Goal: Information Seeking & Learning: Learn about a topic

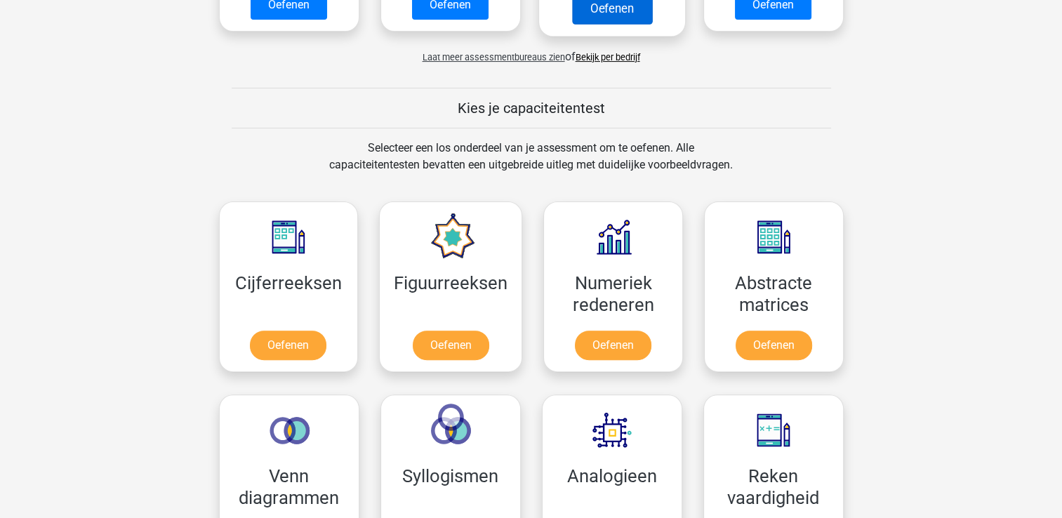
scroll to position [491, 0]
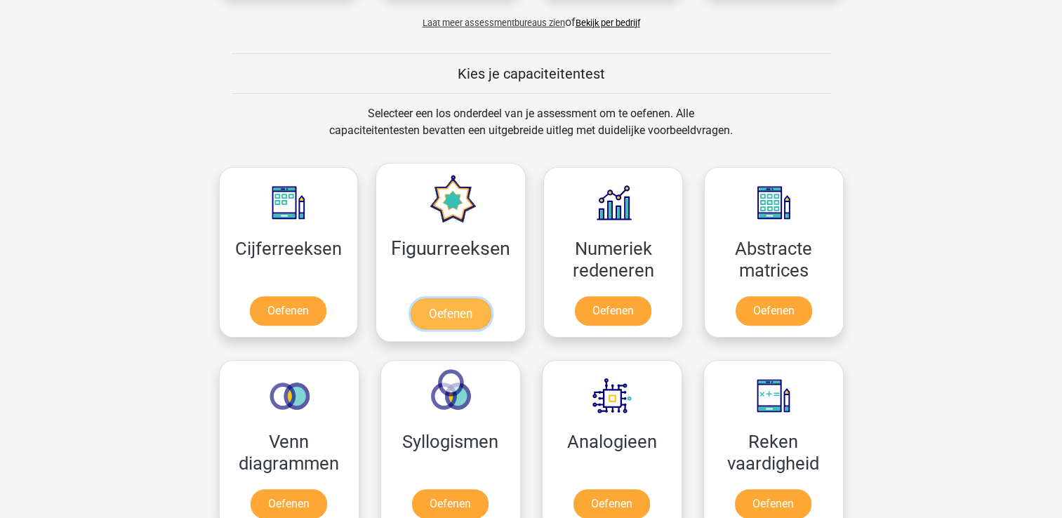
click at [458, 315] on link "Oefenen" at bounding box center [451, 313] width 80 height 31
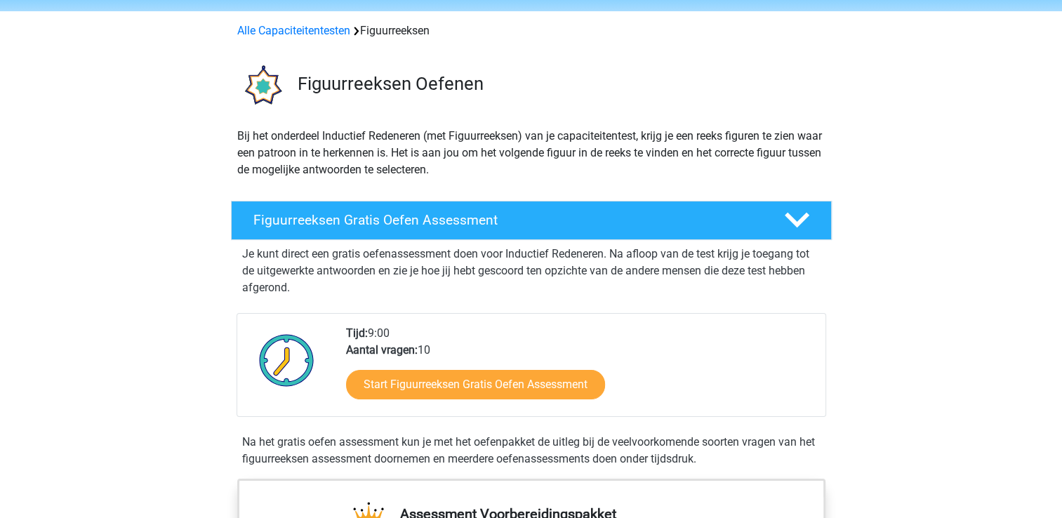
scroll to position [70, 0]
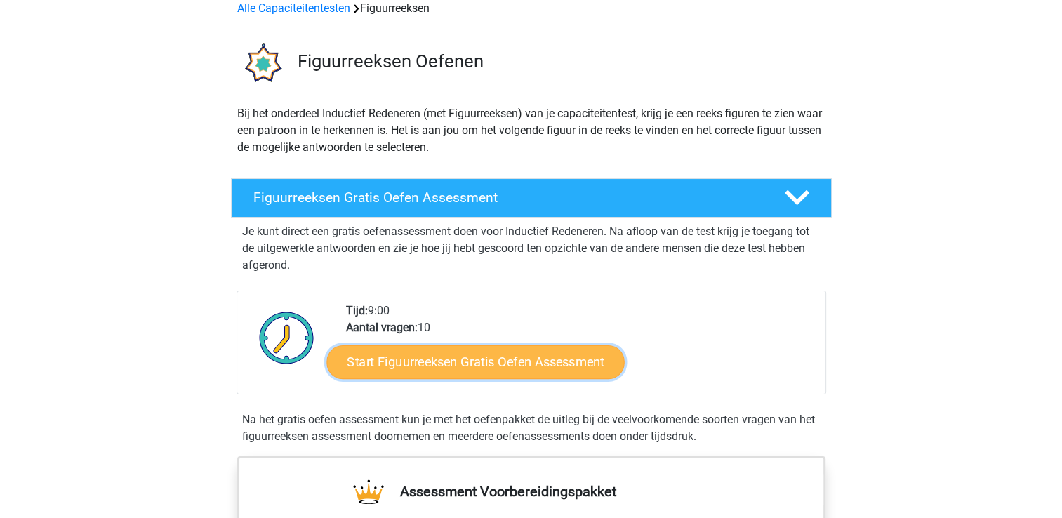
click at [452, 367] on link "Start Figuurreeksen Gratis Oefen Assessment" at bounding box center [475, 362] width 298 height 34
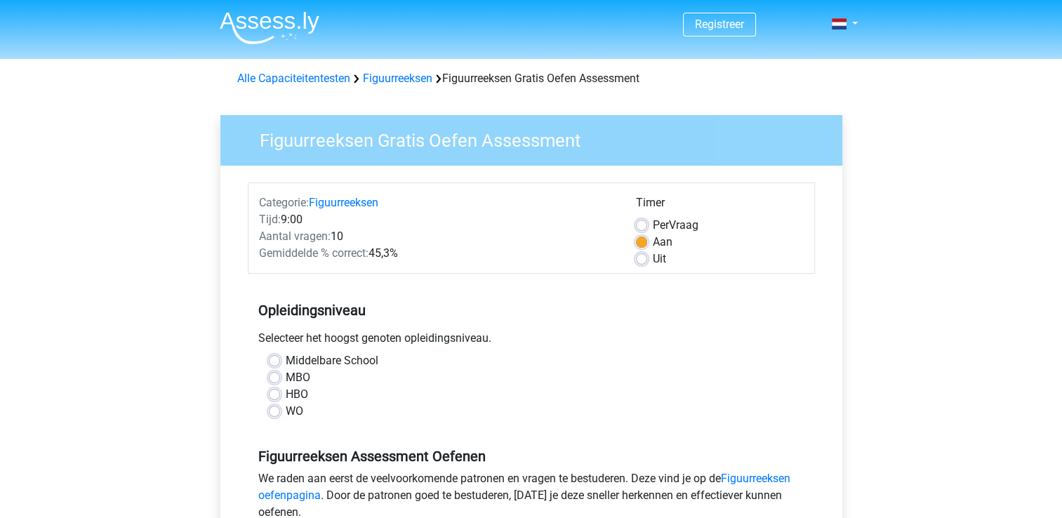
click at [298, 382] on label "MBO" at bounding box center [298, 377] width 25 height 17
click at [280, 382] on input "MBO" at bounding box center [274, 376] width 11 height 14
radio input "true"
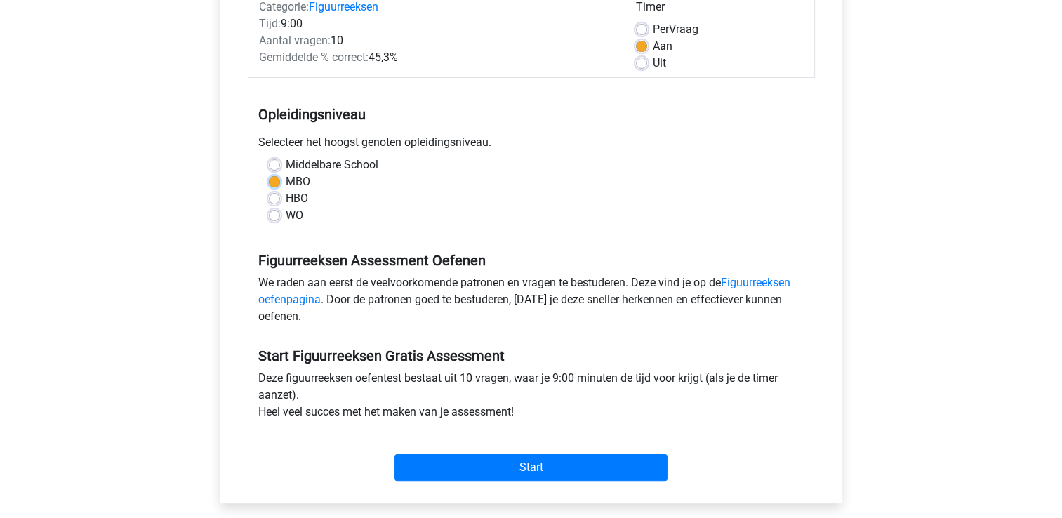
scroll to position [211, 0]
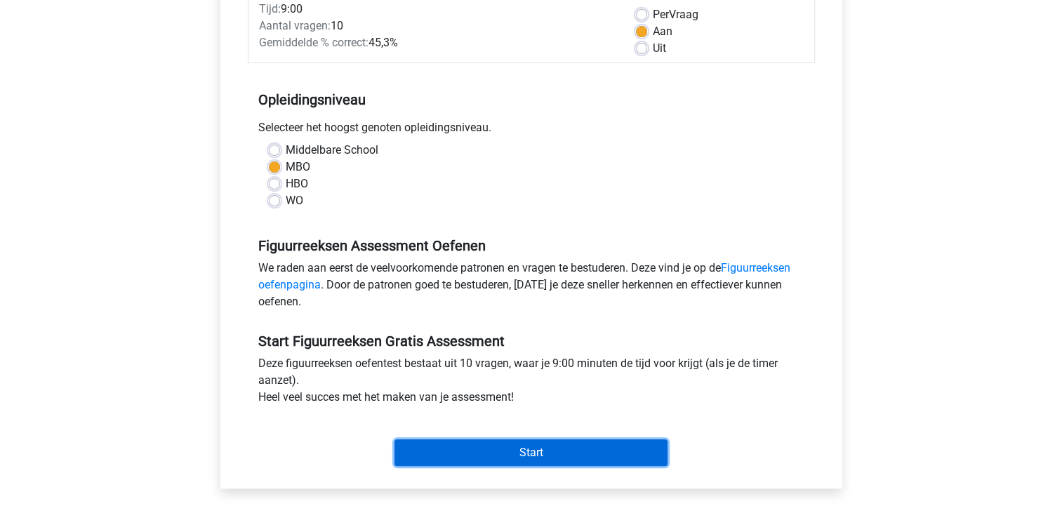
click at [536, 454] on input "Start" at bounding box center [531, 452] width 273 height 27
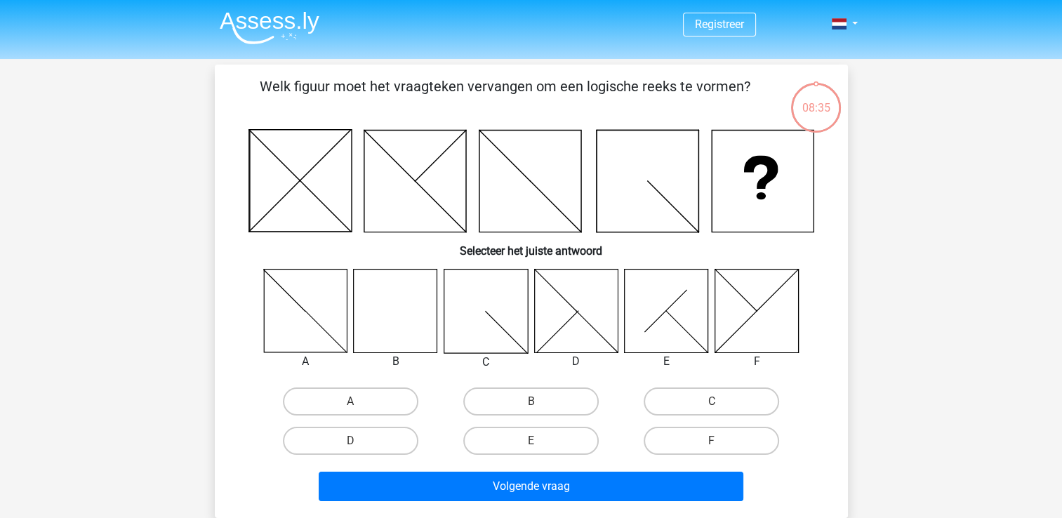
click at [382, 319] on icon at bounding box center [396, 311] width 84 height 84
click at [536, 388] on label "B" at bounding box center [530, 402] width 135 height 28
click at [536, 402] on input "B" at bounding box center [535, 406] width 9 height 9
radio input "true"
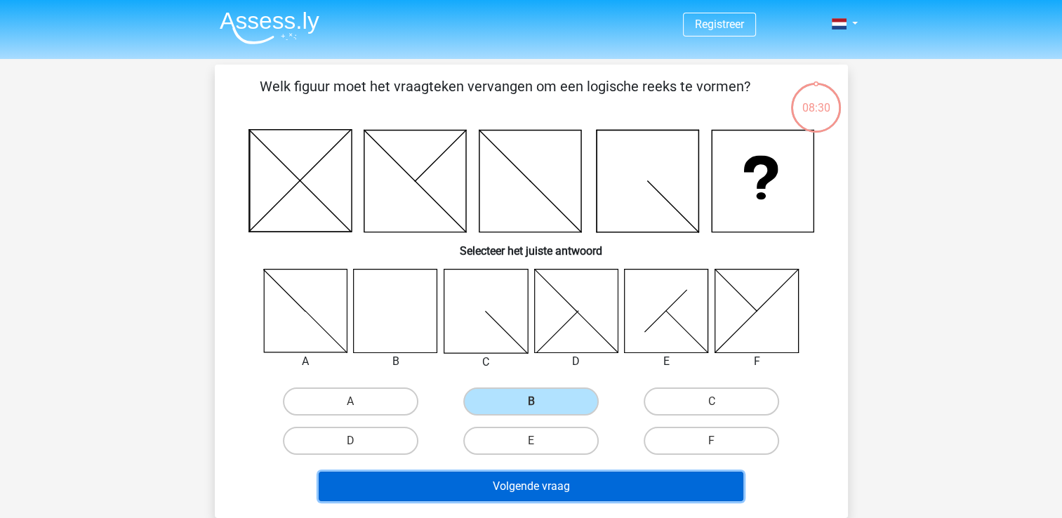
click at [564, 483] on button "Volgende vraag" at bounding box center [531, 486] width 425 height 29
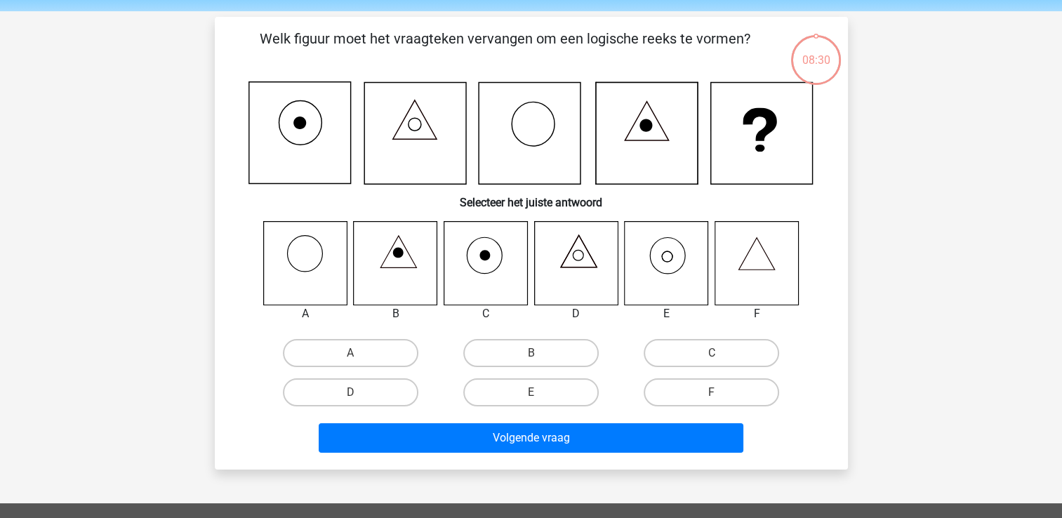
scroll to position [65, 0]
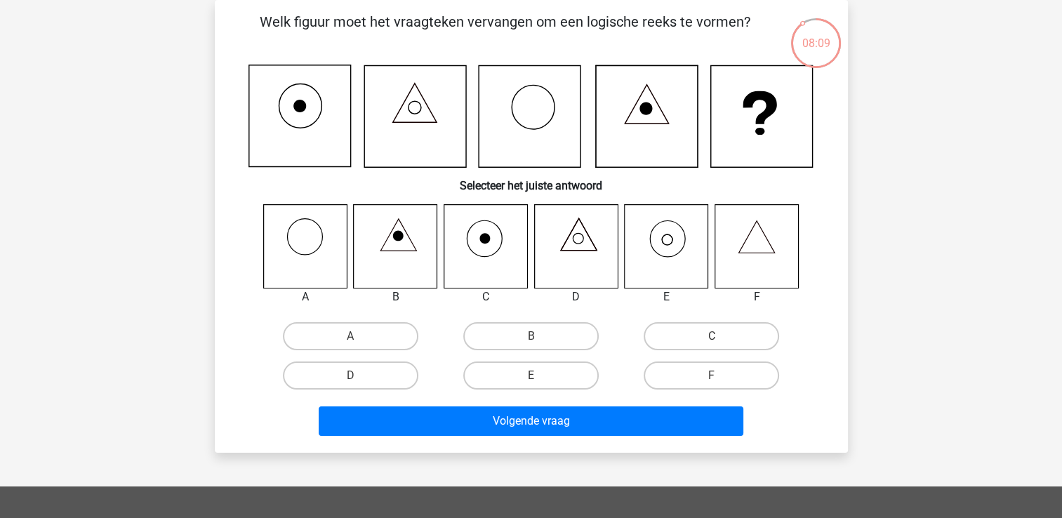
click at [656, 249] on icon at bounding box center [667, 246] width 84 height 84
click at [567, 378] on label "E" at bounding box center [530, 376] width 135 height 28
click at [540, 378] on input "E" at bounding box center [535, 380] width 9 height 9
radio input "true"
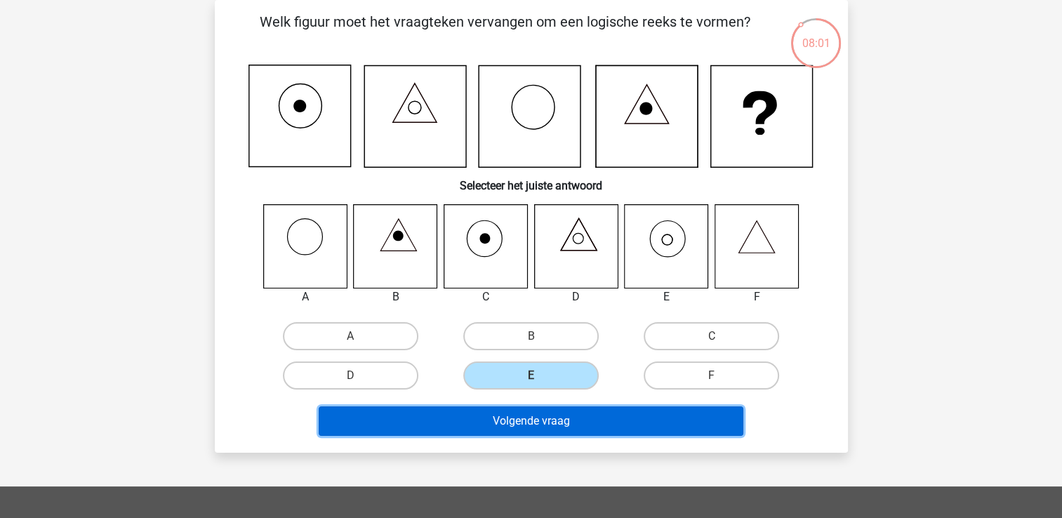
click at [562, 420] on button "Volgende vraag" at bounding box center [531, 420] width 425 height 29
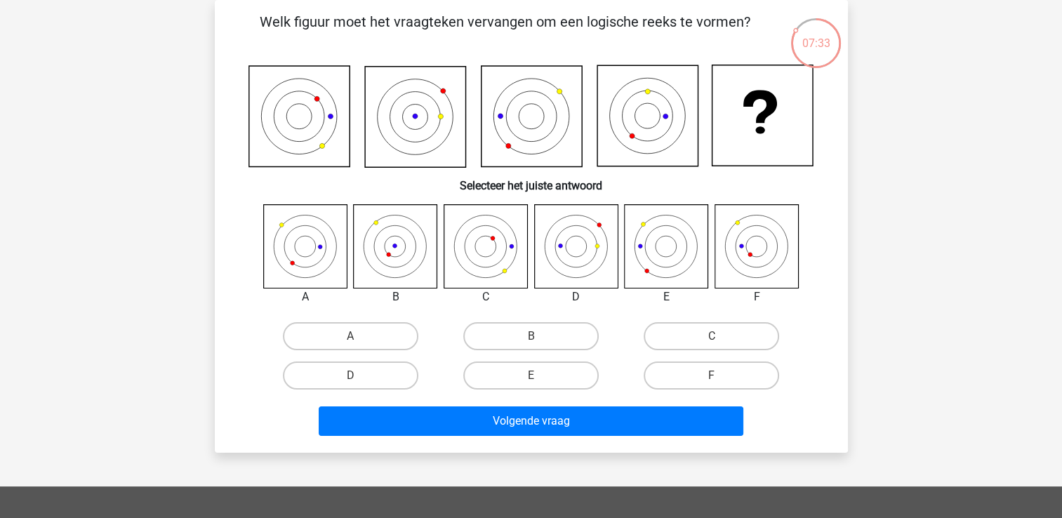
click at [406, 256] on icon at bounding box center [396, 246] width 84 height 84
click at [525, 327] on label "B" at bounding box center [530, 336] width 135 height 28
click at [531, 336] on input "B" at bounding box center [535, 340] width 9 height 9
radio input "true"
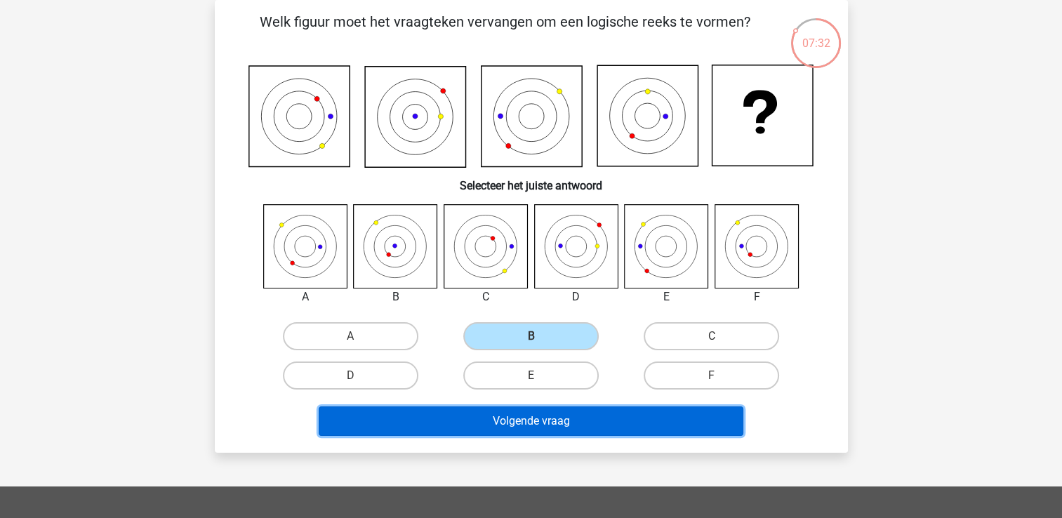
click at [562, 428] on button "Volgende vraag" at bounding box center [531, 420] width 425 height 29
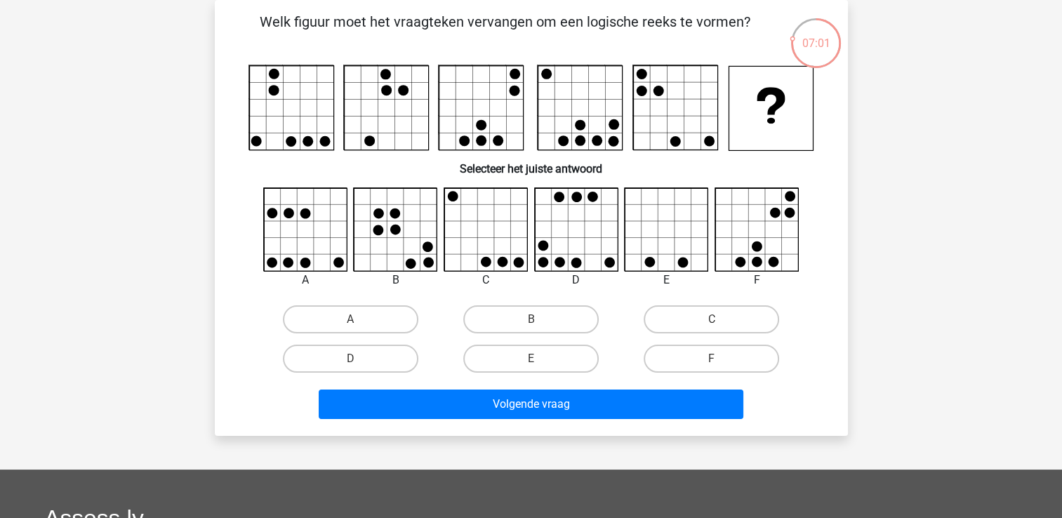
click at [761, 235] on icon at bounding box center [757, 230] width 84 height 84
click at [703, 364] on label "F" at bounding box center [711, 359] width 135 height 28
click at [712, 364] on input "F" at bounding box center [716, 363] width 9 height 9
radio input "true"
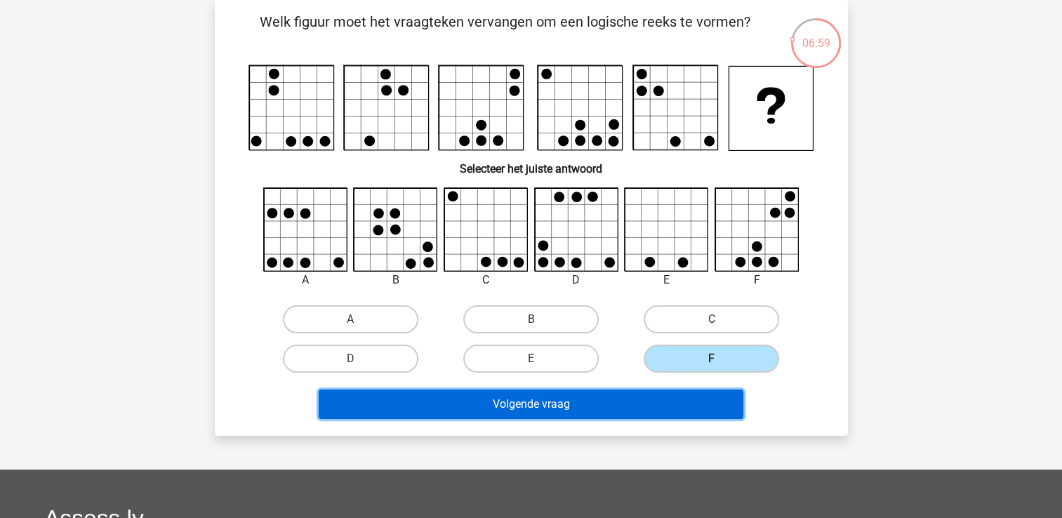
click at [688, 416] on button "Volgende vraag" at bounding box center [531, 404] width 425 height 29
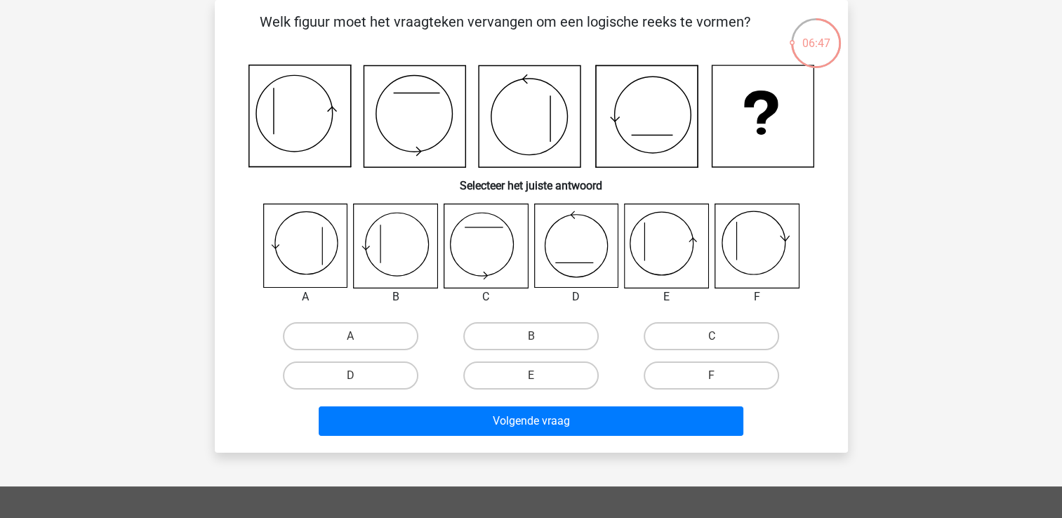
click at [507, 252] on icon at bounding box center [486, 246] width 84 height 84
click at [716, 340] on input "C" at bounding box center [716, 340] width 9 height 9
radio input "true"
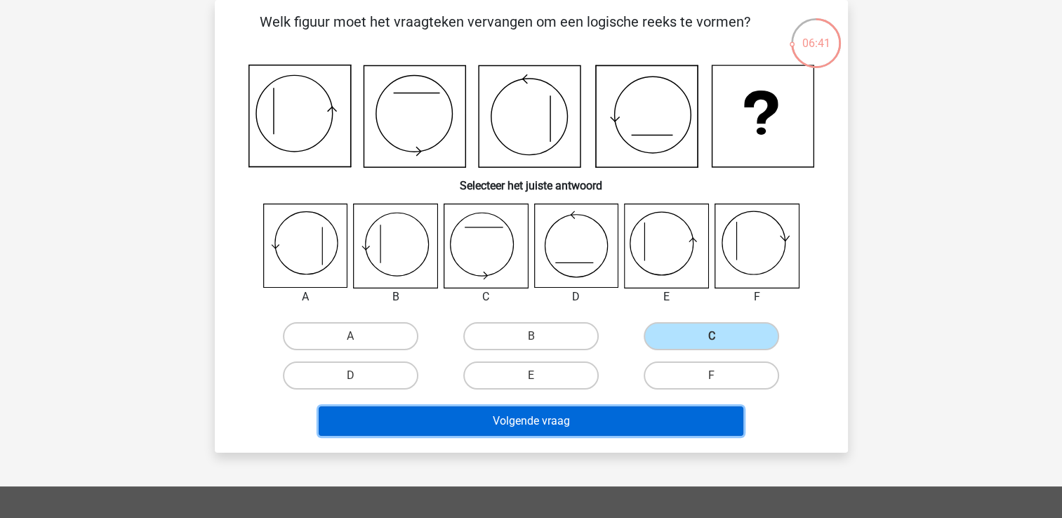
click at [595, 414] on button "Volgende vraag" at bounding box center [531, 420] width 425 height 29
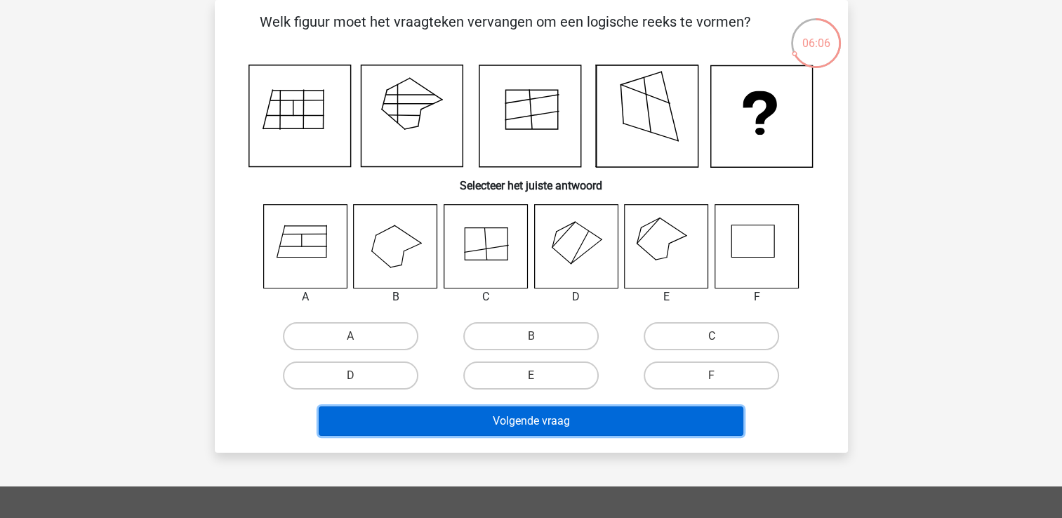
click at [573, 409] on button "Volgende vraag" at bounding box center [531, 420] width 425 height 29
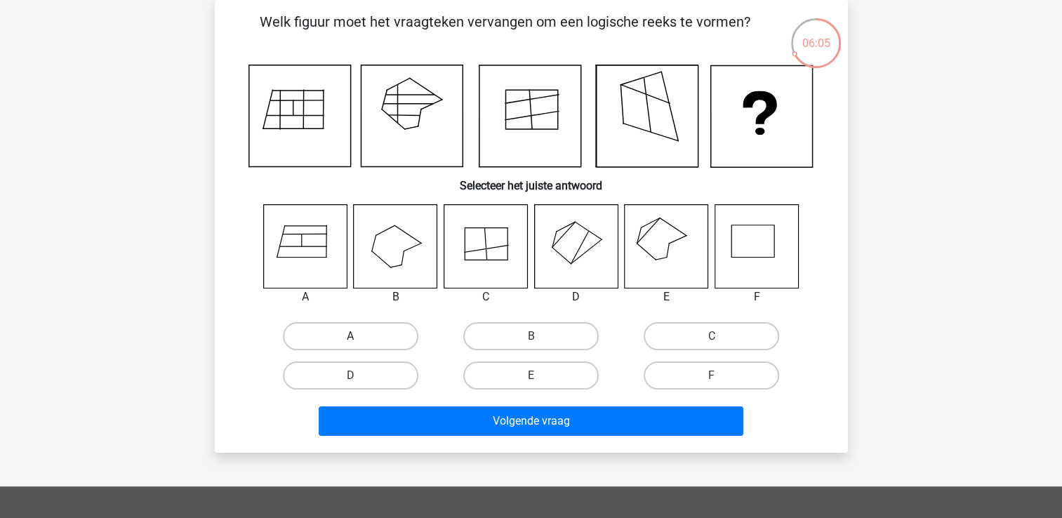
click at [362, 336] on label "A" at bounding box center [350, 336] width 135 height 28
click at [359, 336] on input "A" at bounding box center [354, 340] width 9 height 9
radio input "true"
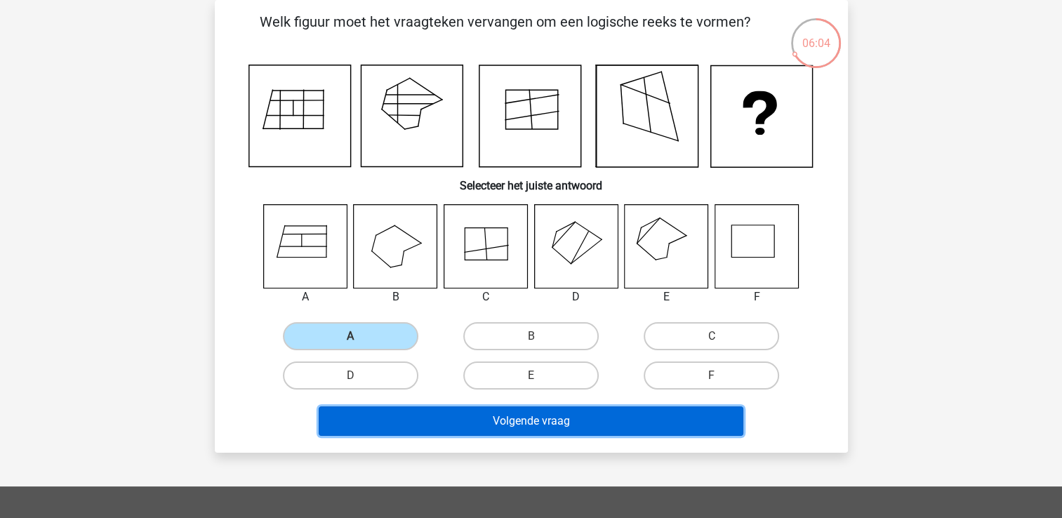
click at [560, 431] on button "Volgende vraag" at bounding box center [531, 420] width 425 height 29
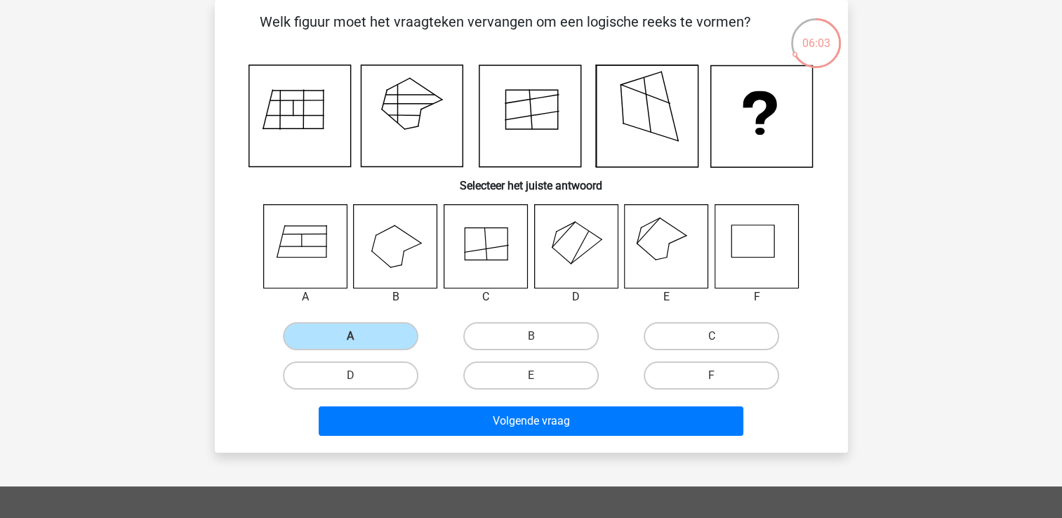
click at [357, 343] on input "A" at bounding box center [354, 340] width 9 height 9
click at [403, 331] on label "A" at bounding box center [350, 336] width 135 height 28
click at [359, 336] on input "A" at bounding box center [354, 340] width 9 height 9
drag, startPoint x: 336, startPoint y: 338, endPoint x: 349, endPoint y: 342, distance: 13.1
click at [337, 338] on label "A" at bounding box center [350, 336] width 135 height 28
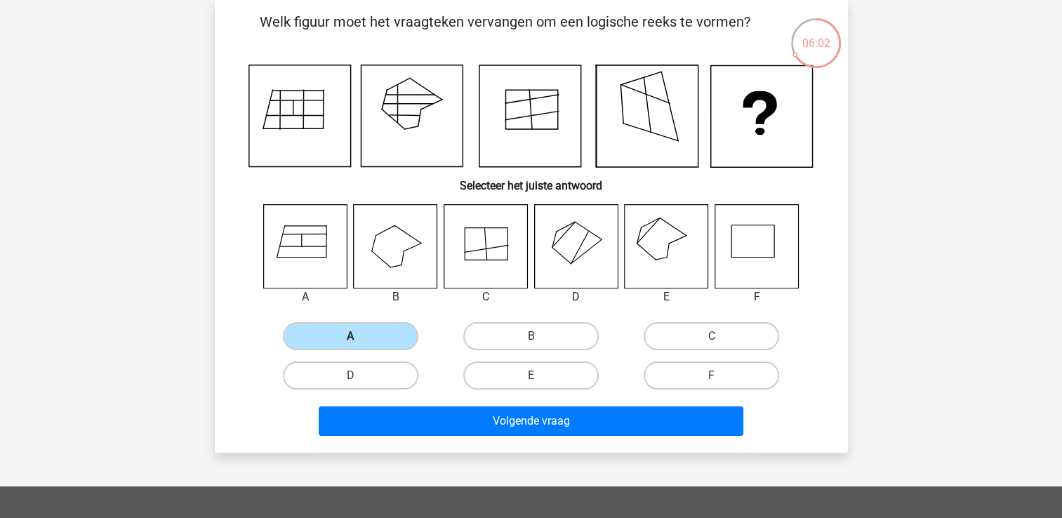
click at [350, 338] on input "A" at bounding box center [354, 340] width 9 height 9
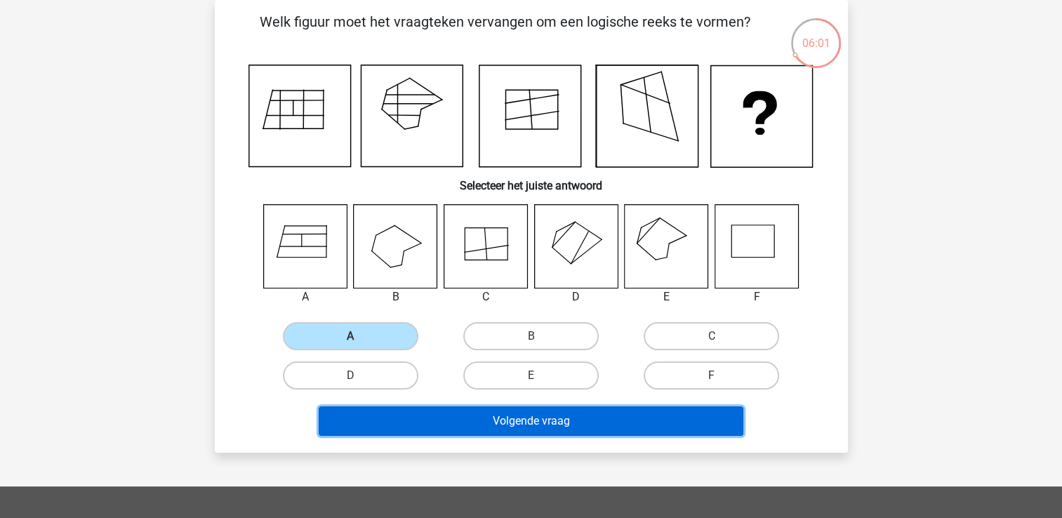
click at [511, 426] on button "Volgende vraag" at bounding box center [531, 420] width 425 height 29
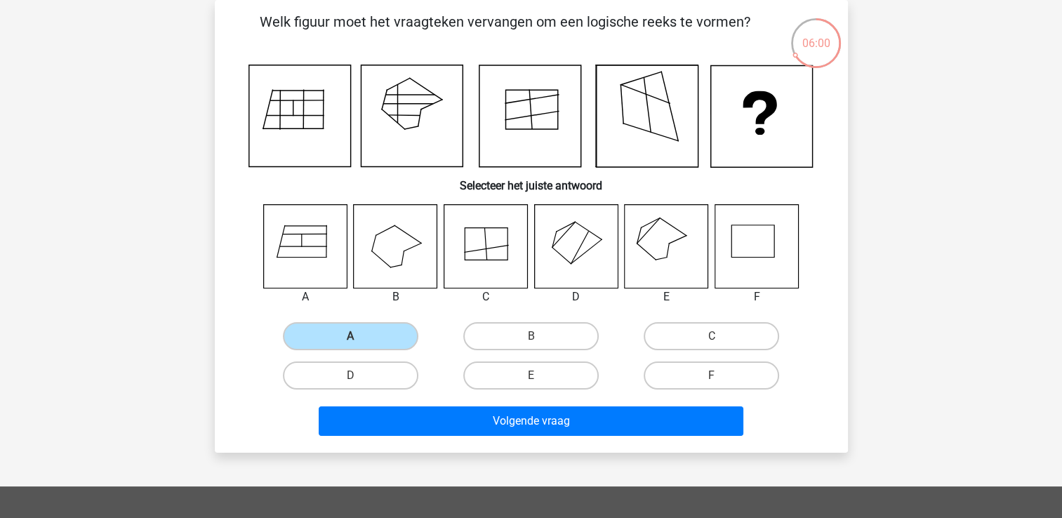
click at [323, 358] on div "D" at bounding box center [350, 375] width 180 height 39
click at [323, 378] on label "D" at bounding box center [350, 376] width 135 height 28
click at [350, 378] on input "D" at bounding box center [354, 380] width 9 height 9
radio input "true"
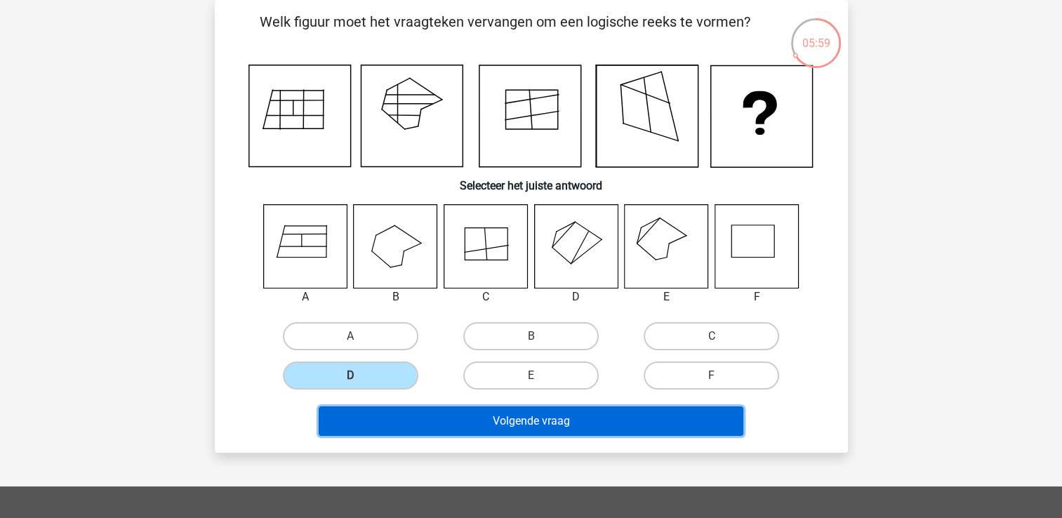
click at [444, 423] on button "Volgende vraag" at bounding box center [531, 420] width 425 height 29
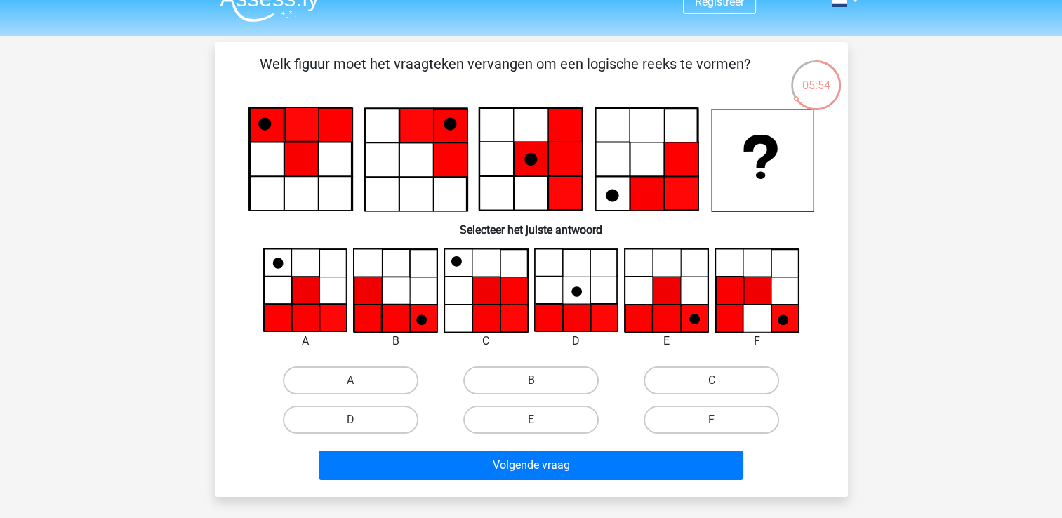
scroll to position [0, 0]
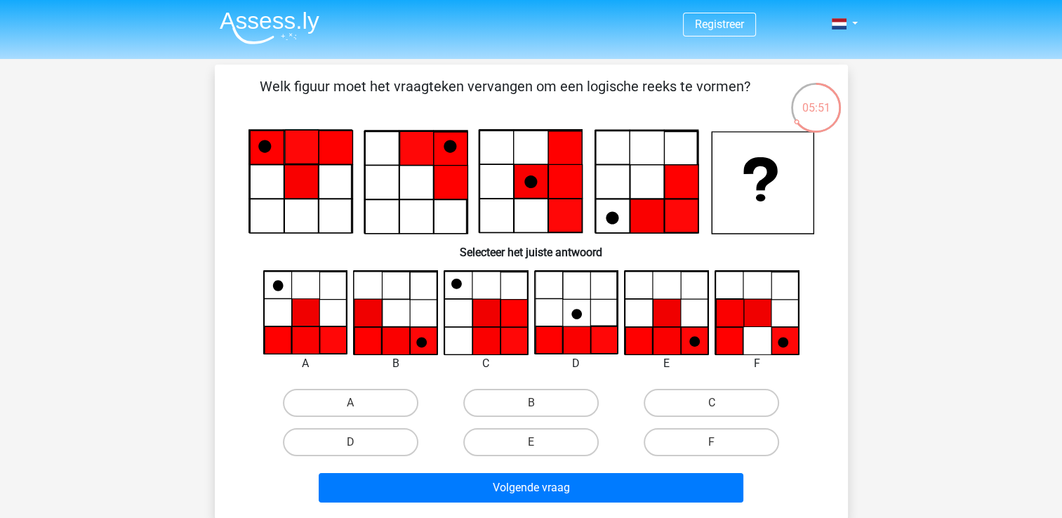
click at [350, 152] on icon at bounding box center [336, 148] width 34 height 34
click at [682, 327] on icon at bounding box center [694, 340] width 27 height 27
click at [679, 330] on icon at bounding box center [666, 340] width 27 height 27
click at [514, 443] on label "E" at bounding box center [530, 442] width 135 height 28
click at [531, 443] on input "E" at bounding box center [535, 446] width 9 height 9
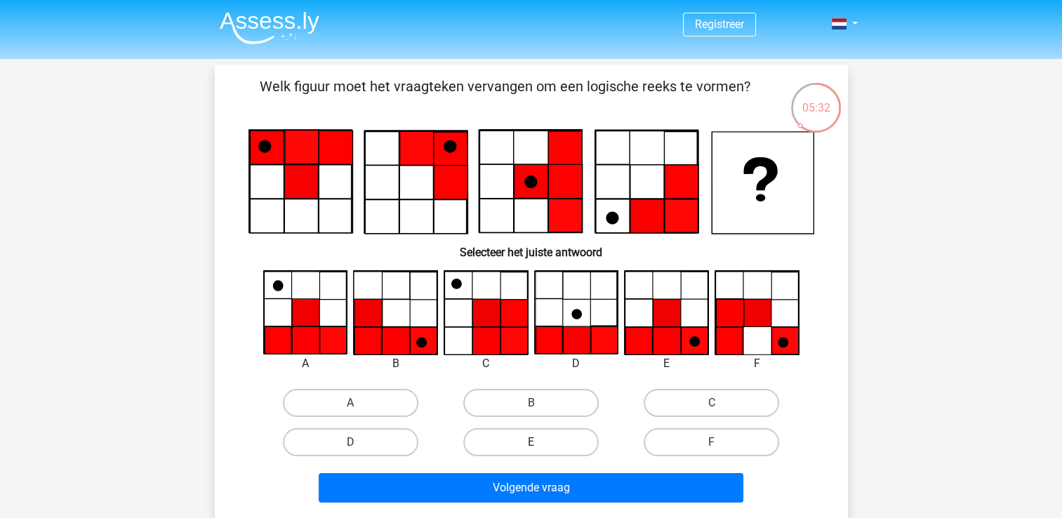
radio input "true"
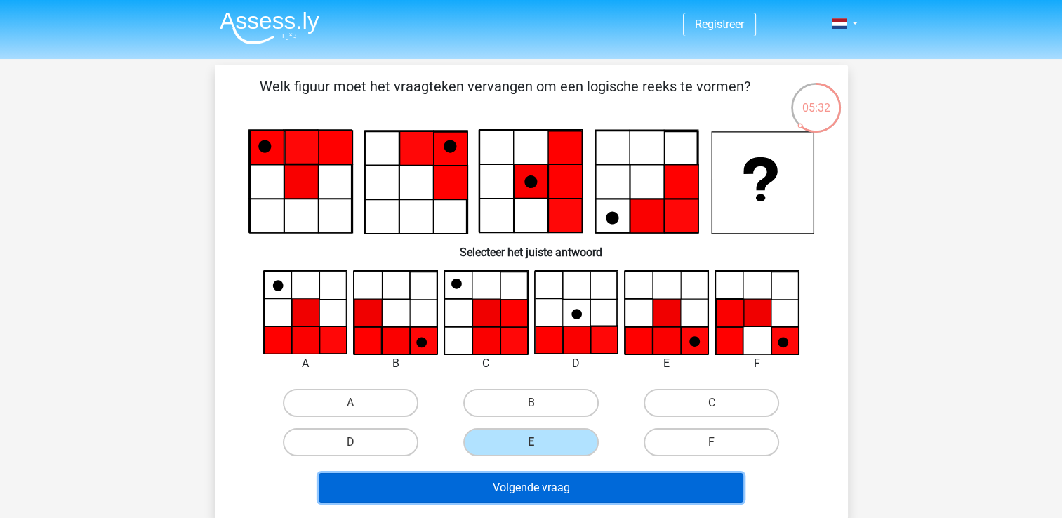
click at [550, 491] on button "Volgende vraag" at bounding box center [531, 487] width 425 height 29
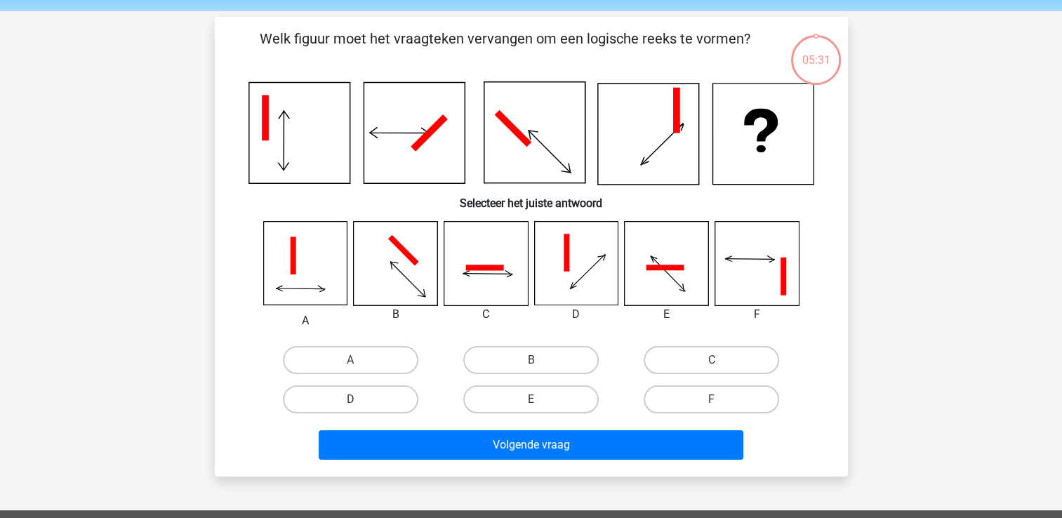
scroll to position [65, 0]
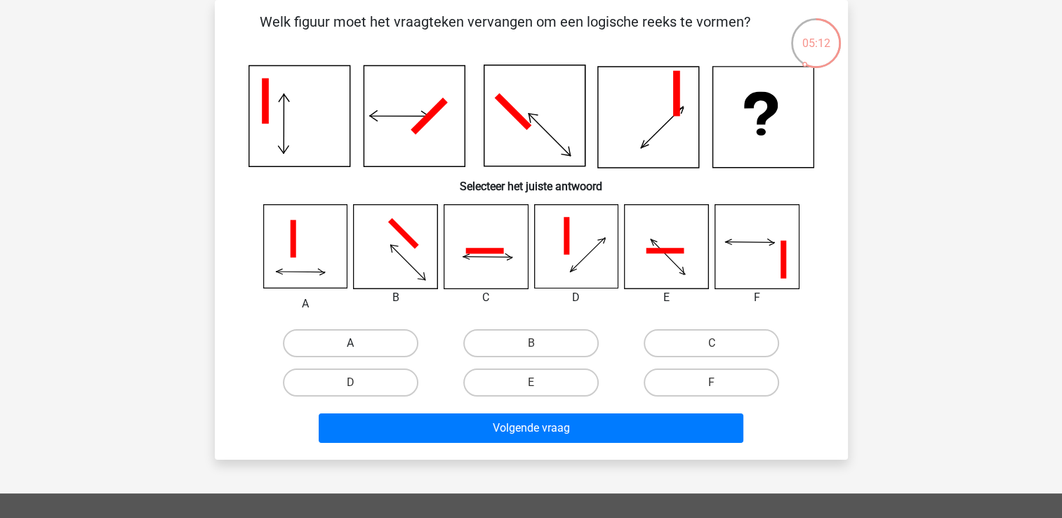
click at [370, 340] on label "A" at bounding box center [350, 343] width 135 height 28
click at [359, 343] on input "A" at bounding box center [354, 347] width 9 height 9
radio input "true"
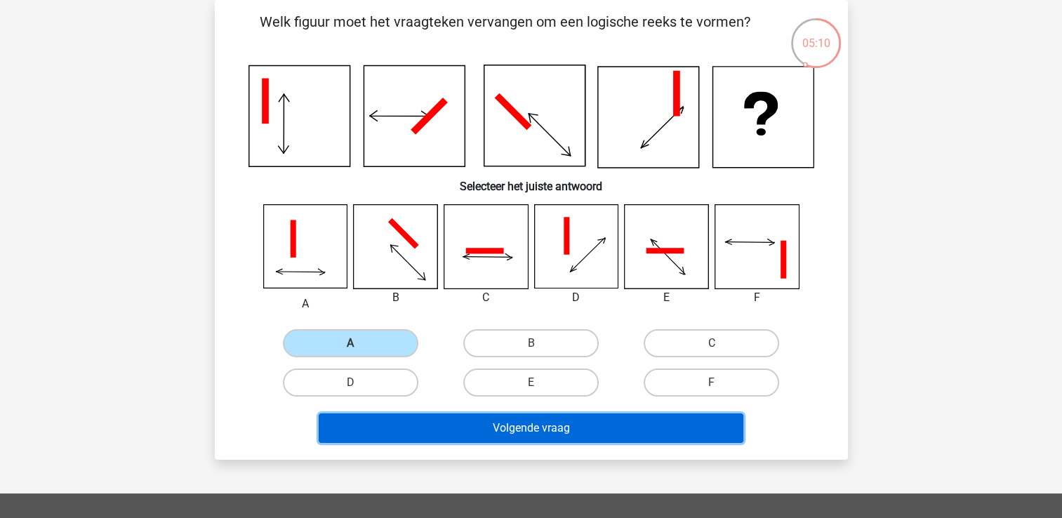
click at [541, 435] on button "Volgende vraag" at bounding box center [531, 427] width 425 height 29
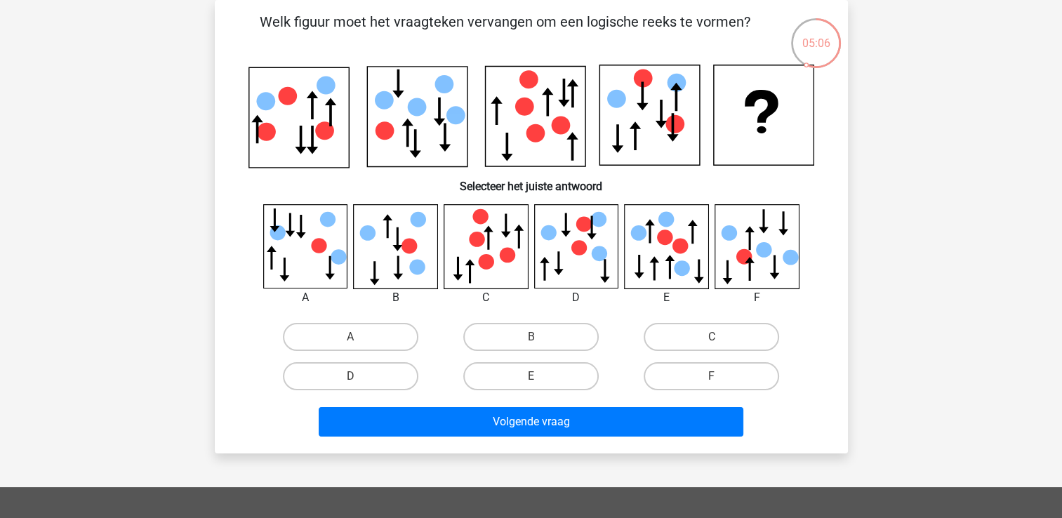
click at [658, 262] on icon at bounding box center [654, 268] width 10 height 24
click at [548, 344] on label "B" at bounding box center [530, 337] width 135 height 28
click at [540, 344] on input "B" at bounding box center [535, 341] width 9 height 9
radio input "true"
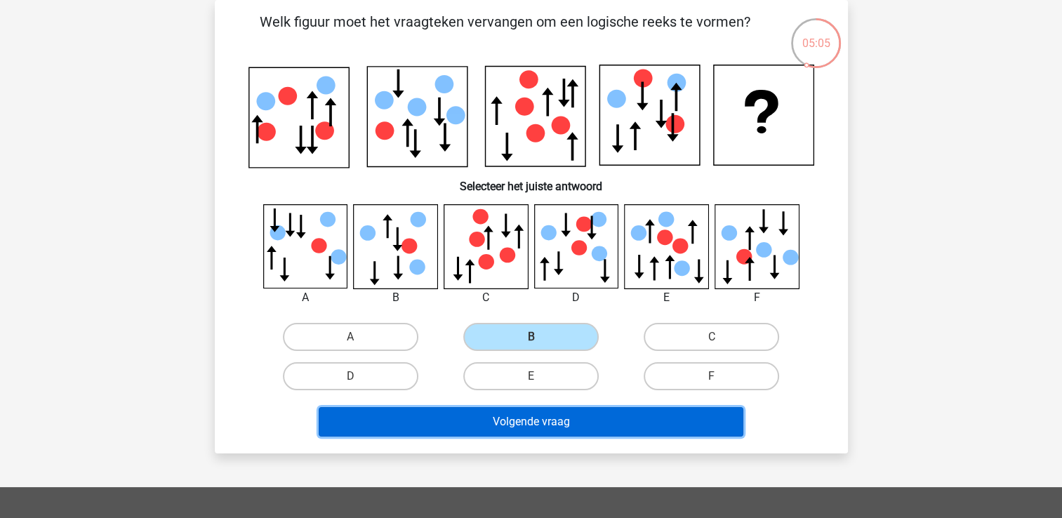
click at [546, 420] on button "Volgende vraag" at bounding box center [531, 421] width 425 height 29
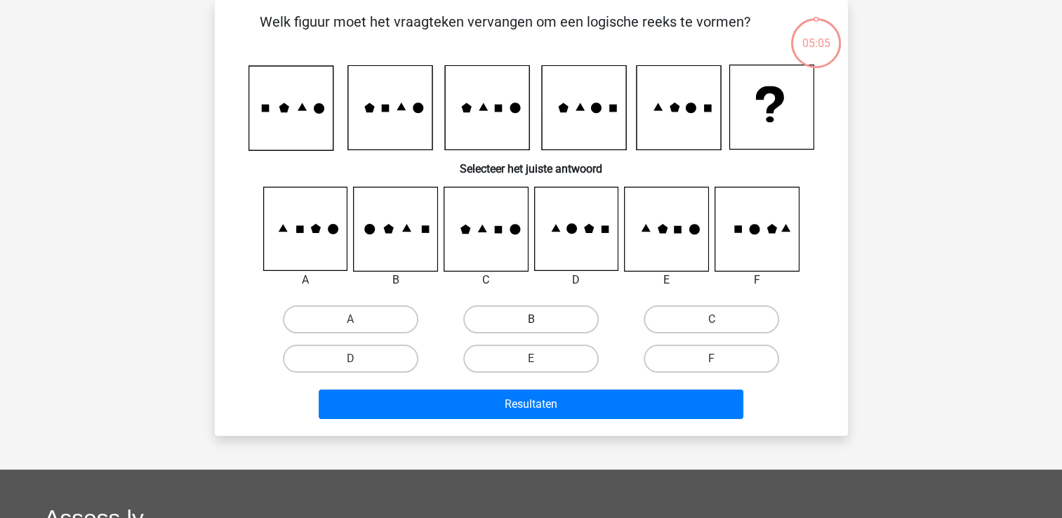
click at [541, 327] on label "B" at bounding box center [530, 319] width 135 height 28
click at [540, 327] on input "B" at bounding box center [535, 323] width 9 height 9
radio input "true"
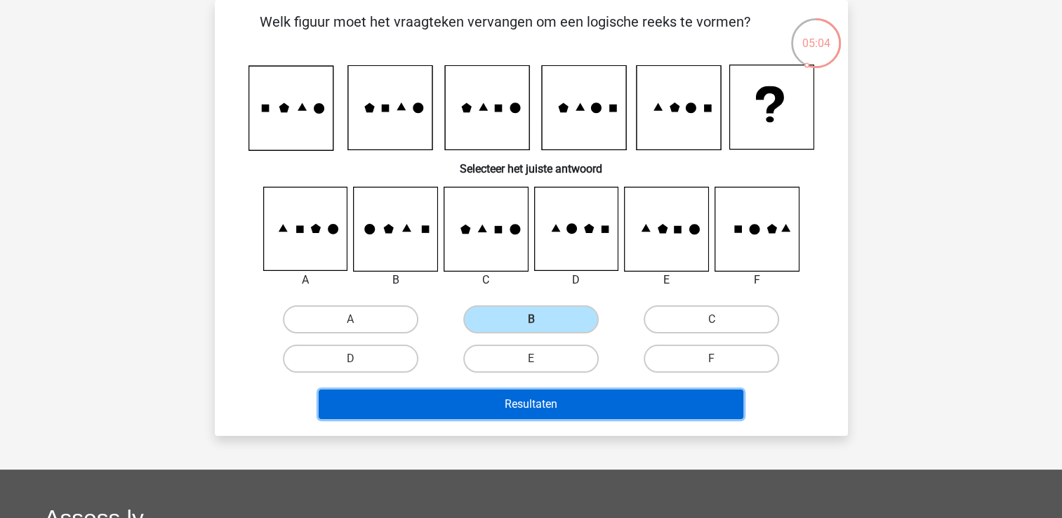
click at [555, 395] on button "Resultaten" at bounding box center [531, 404] width 425 height 29
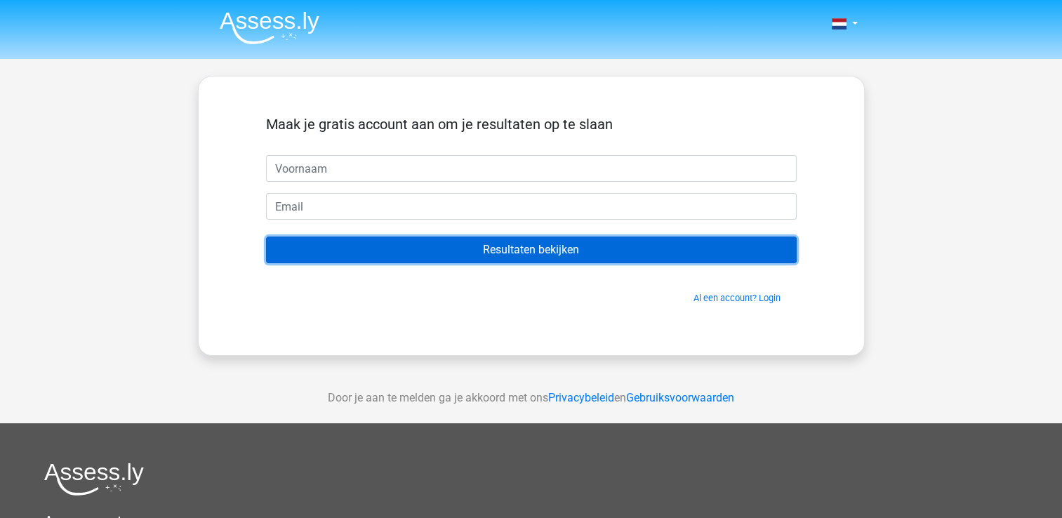
click at [548, 257] on input "Resultaten bekijken" at bounding box center [531, 250] width 531 height 27
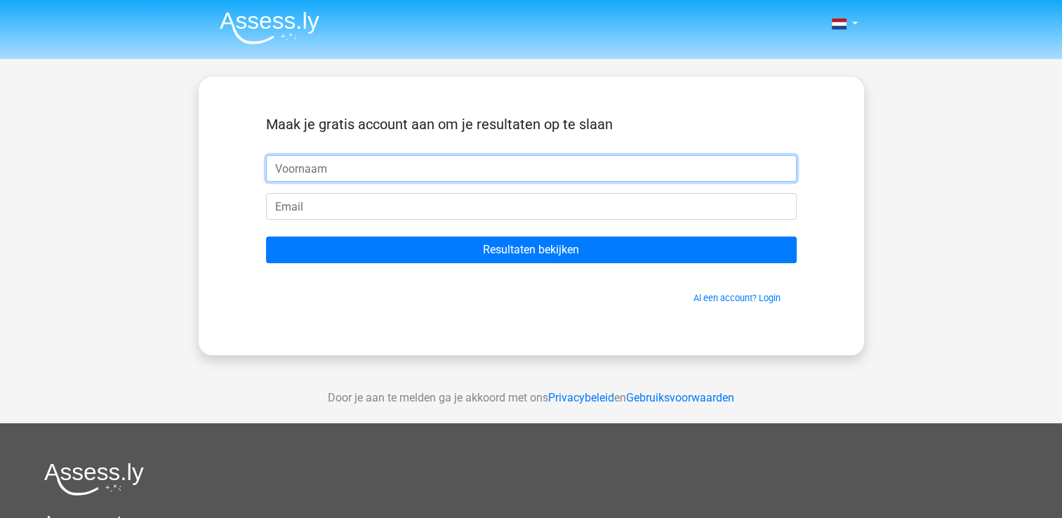
click at [327, 166] on input "text" at bounding box center [531, 168] width 531 height 27
type input "nb"
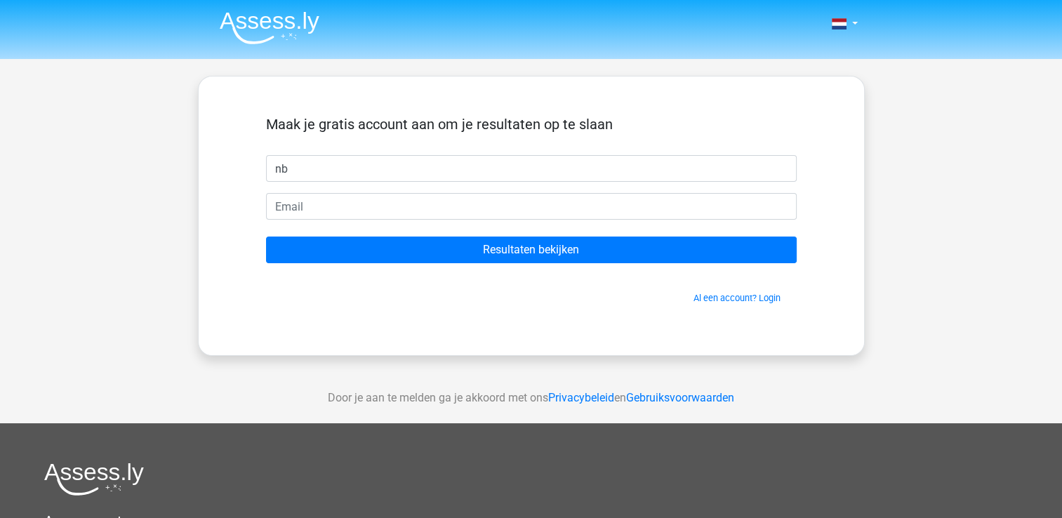
click at [331, 190] on form "Maak je gratis account aan om je resultaten op te slaan nb Resultaten bekijken …" at bounding box center [531, 210] width 531 height 189
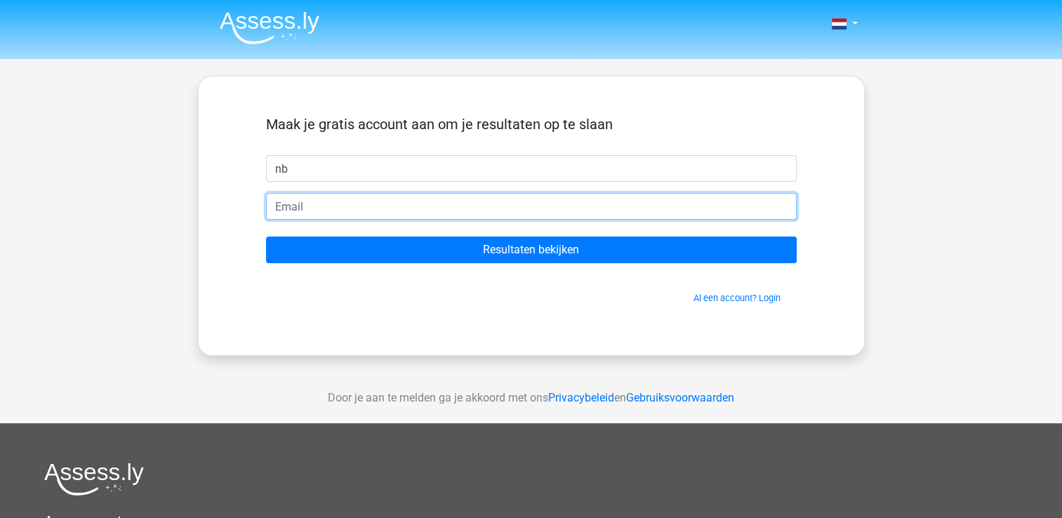
click at [333, 211] on input "email" at bounding box center [531, 206] width 531 height 27
type input "[EMAIL_ADDRESS][DOMAIN_NAME]"
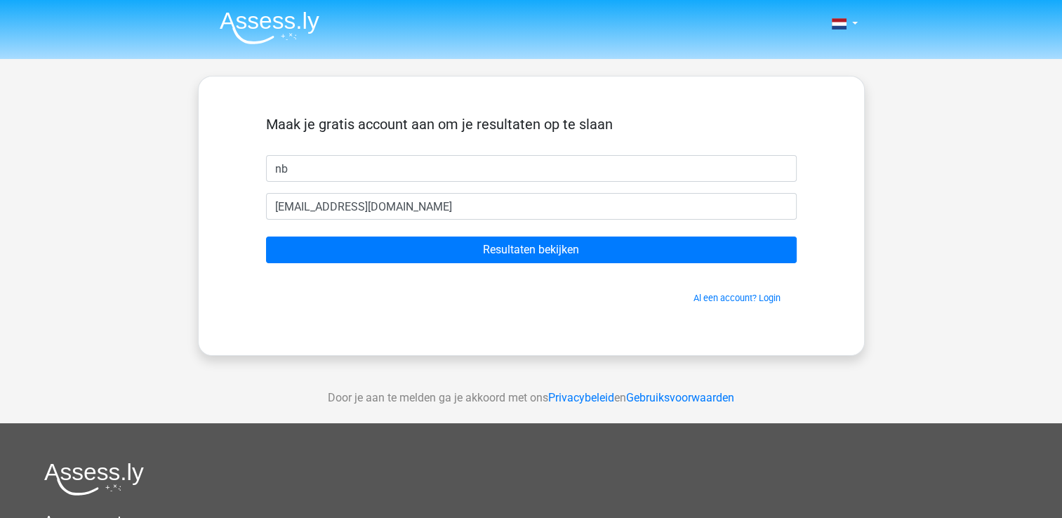
click at [469, 270] on form "Maak je gratis account aan om je resultaten op te slaan nb nvp_1992@live.nl Res…" at bounding box center [531, 210] width 531 height 189
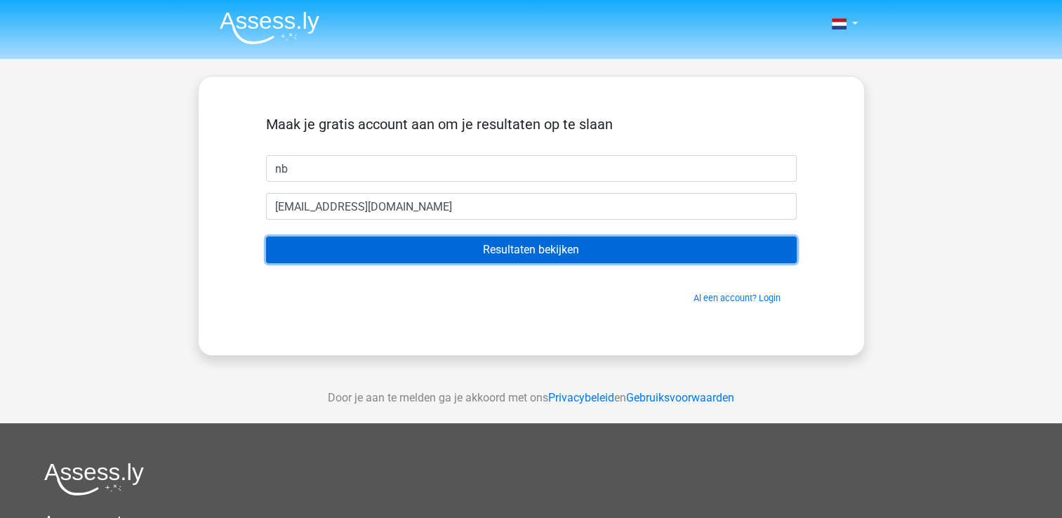
click at [477, 258] on input "Resultaten bekijken" at bounding box center [531, 250] width 531 height 27
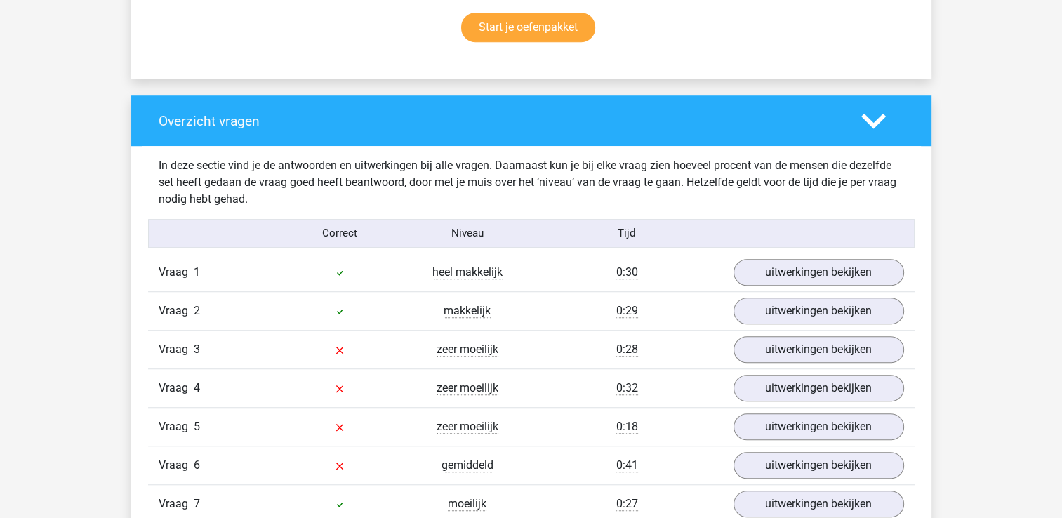
scroll to position [983, 0]
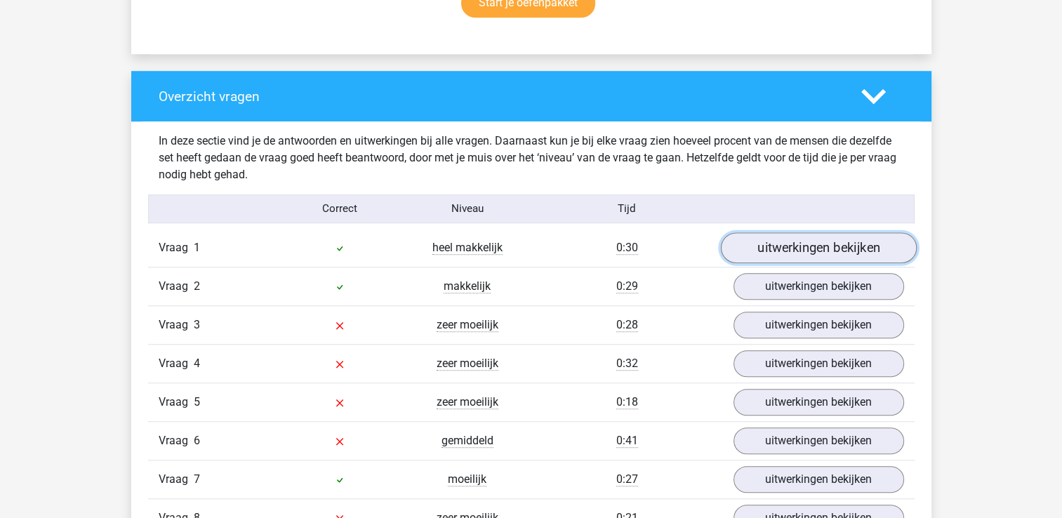
click at [816, 254] on link "uitwerkingen bekijken" at bounding box center [818, 247] width 196 height 31
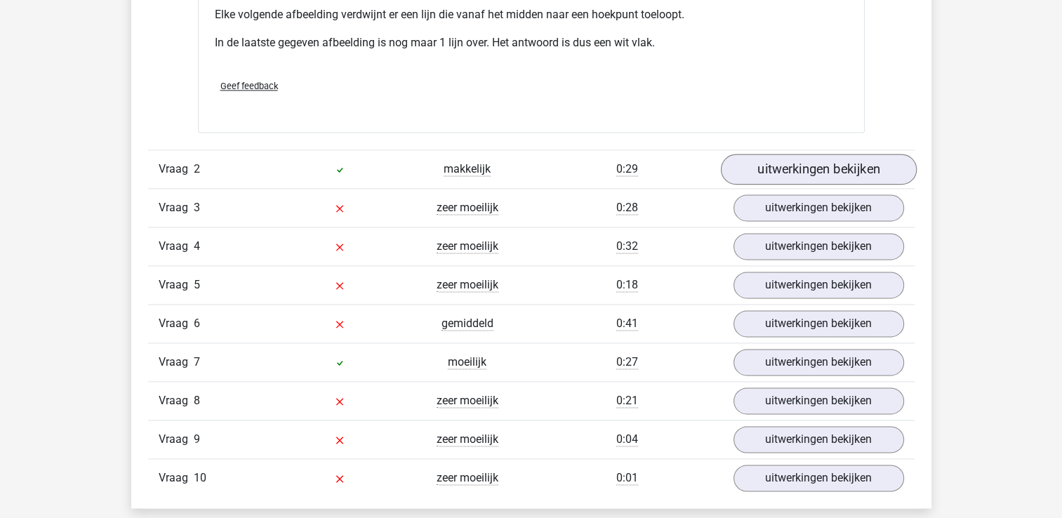
scroll to position [1895, 0]
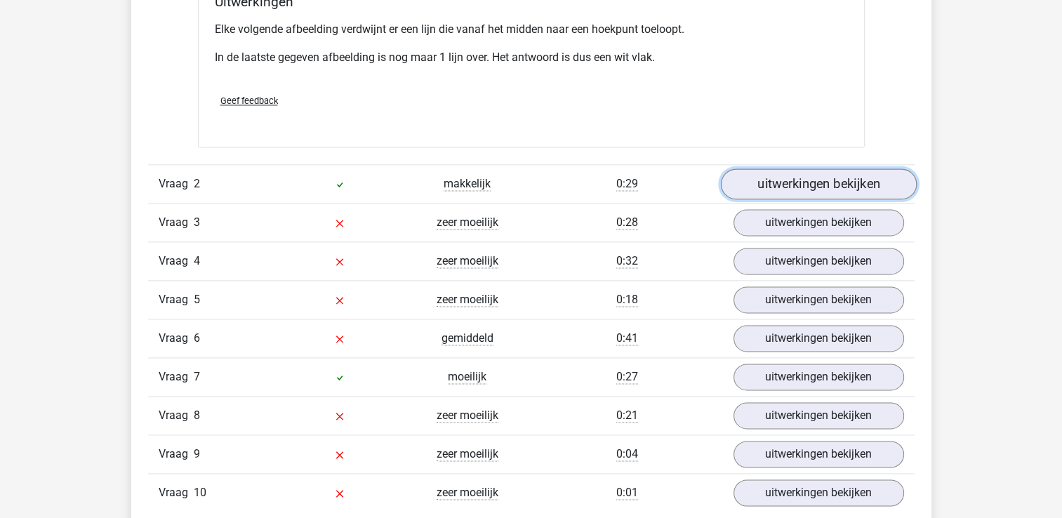
click at [839, 183] on link "uitwerkingen bekijken" at bounding box center [818, 183] width 196 height 31
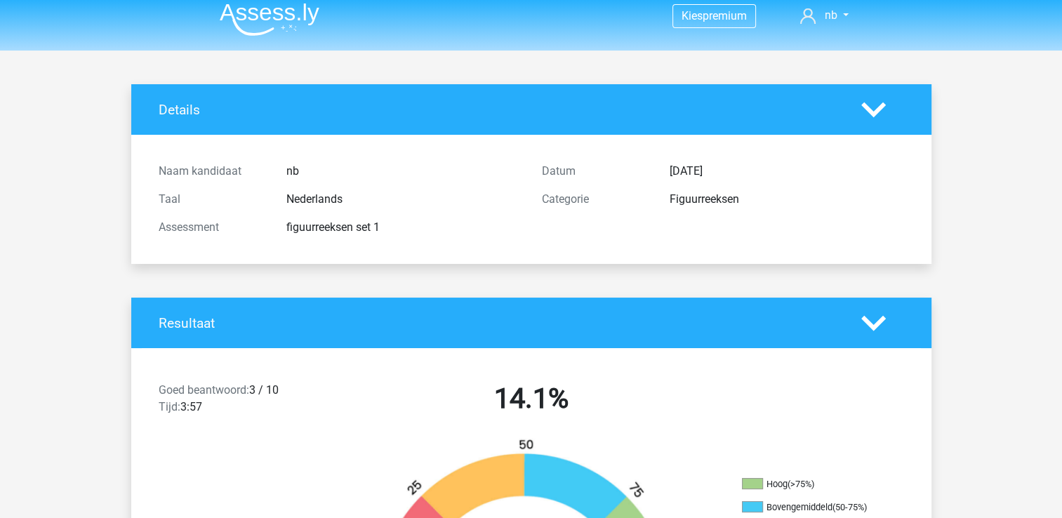
scroll to position [0, 0]
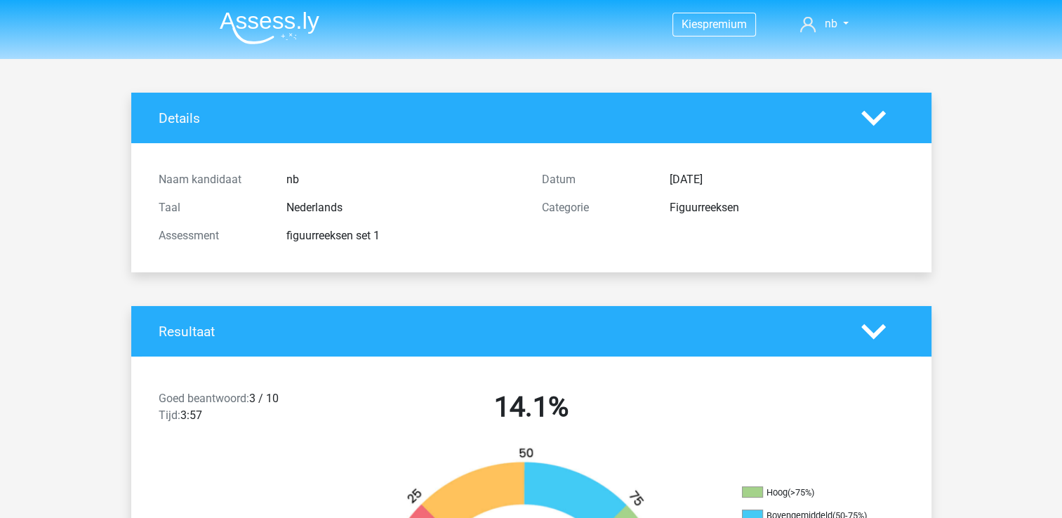
click at [292, 20] on img at bounding box center [270, 27] width 100 height 33
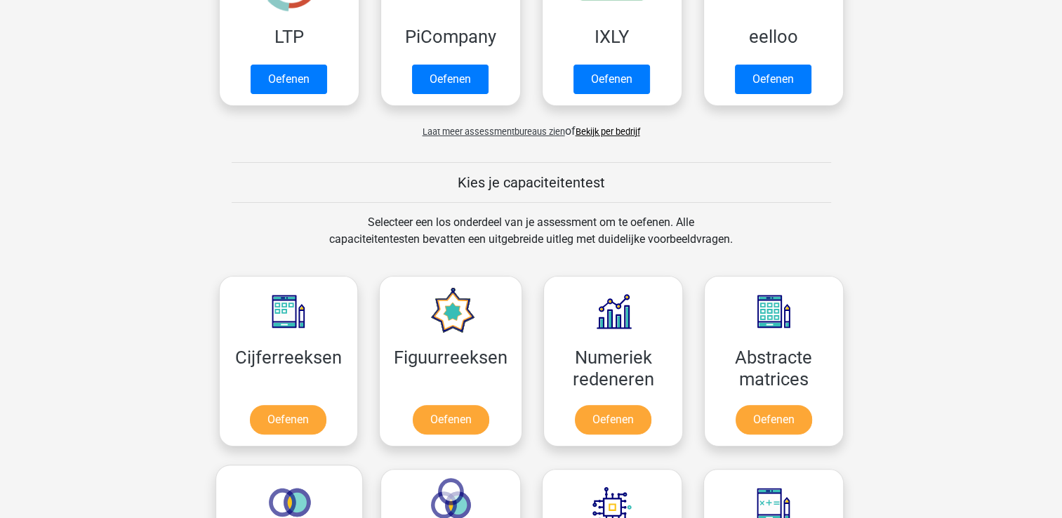
scroll to position [562, 0]
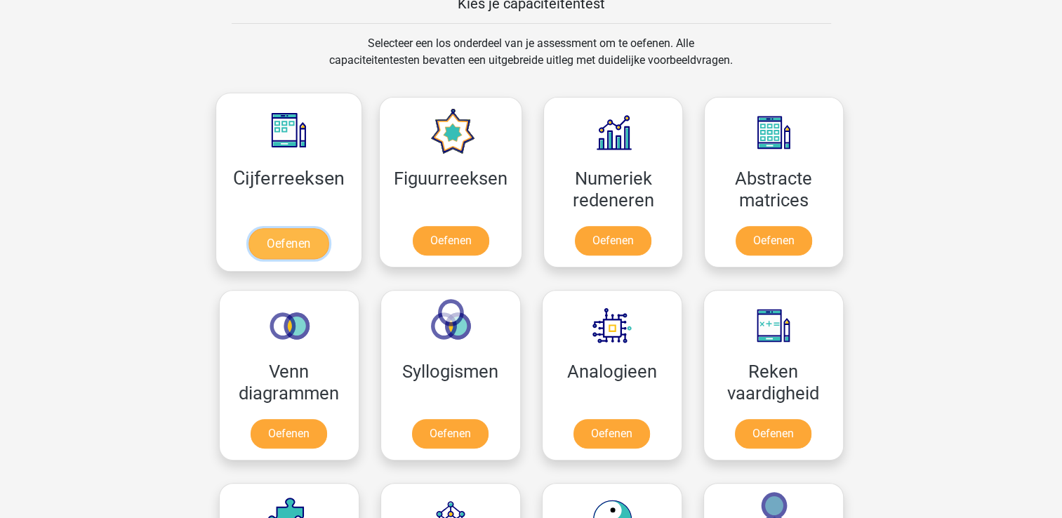
click at [304, 228] on link "Oefenen" at bounding box center [289, 243] width 80 height 31
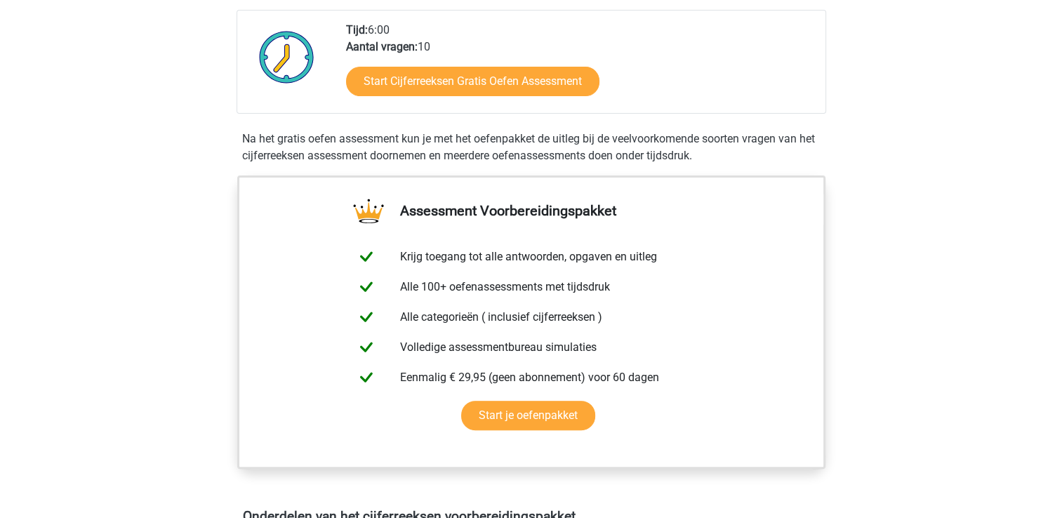
scroll to position [281, 0]
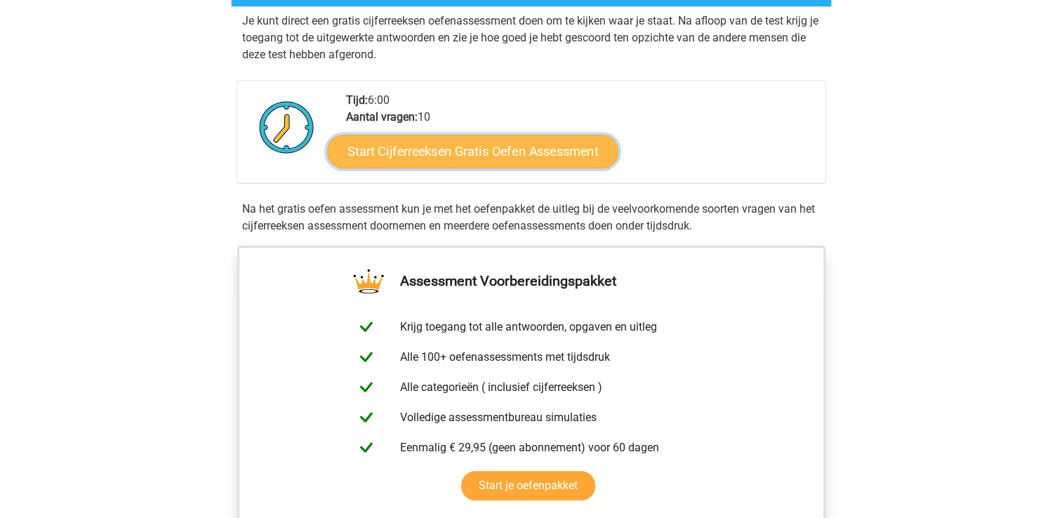
click at [461, 157] on link "Start Cijferreeksen Gratis Oefen Assessment" at bounding box center [472, 151] width 291 height 34
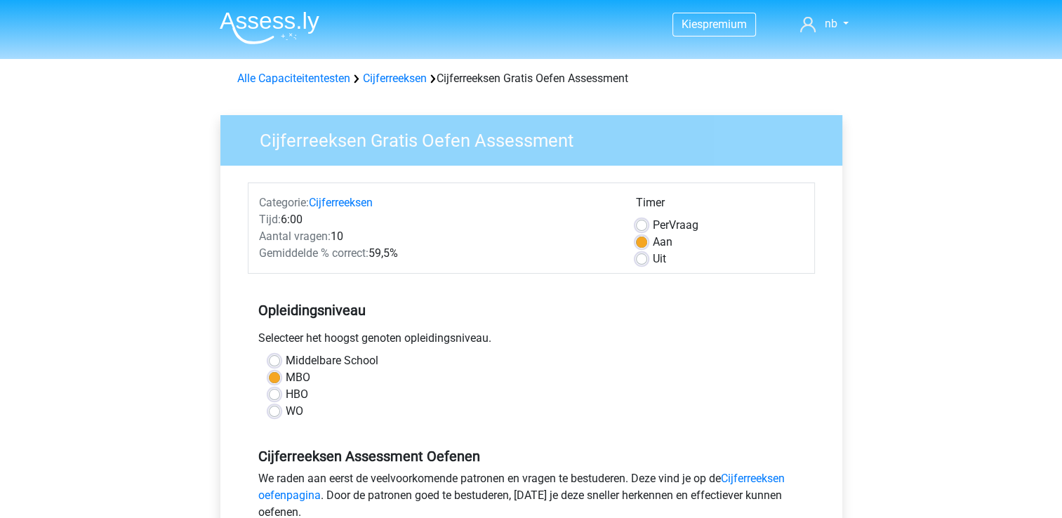
click at [306, 366] on label "Middelbare School" at bounding box center [332, 360] width 93 height 17
click at [280, 366] on input "Middelbare School" at bounding box center [274, 359] width 11 height 14
radio input "true"
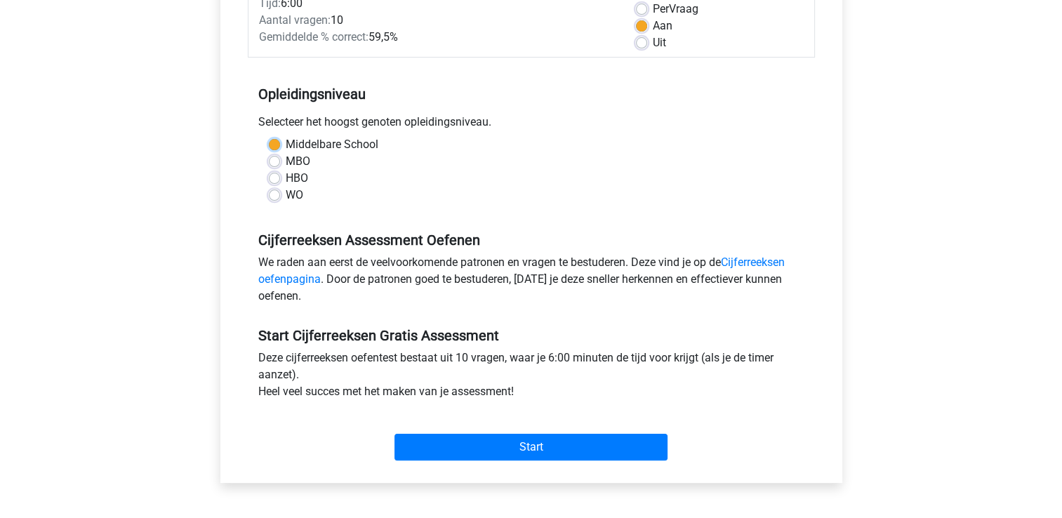
scroll to position [281, 0]
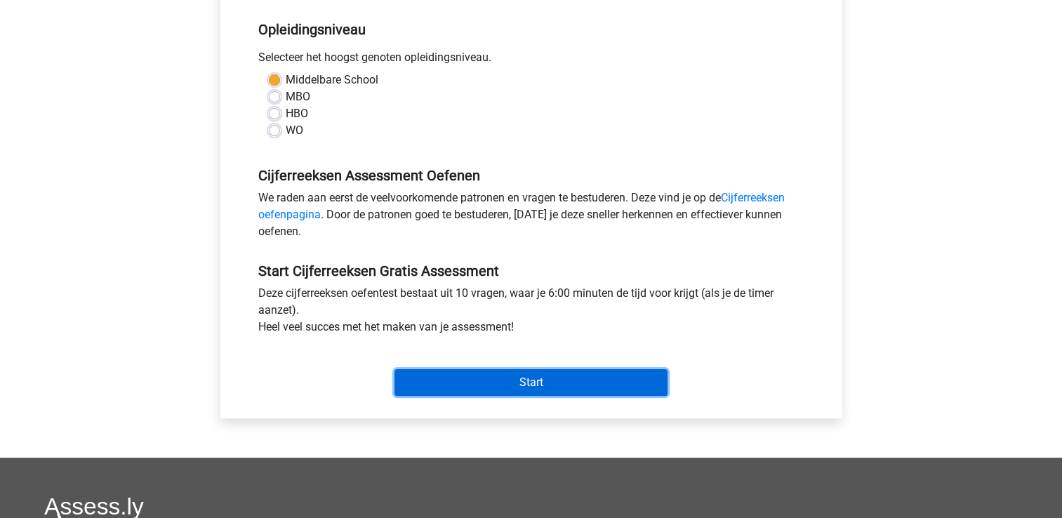
click at [463, 376] on input "Start" at bounding box center [531, 382] width 273 height 27
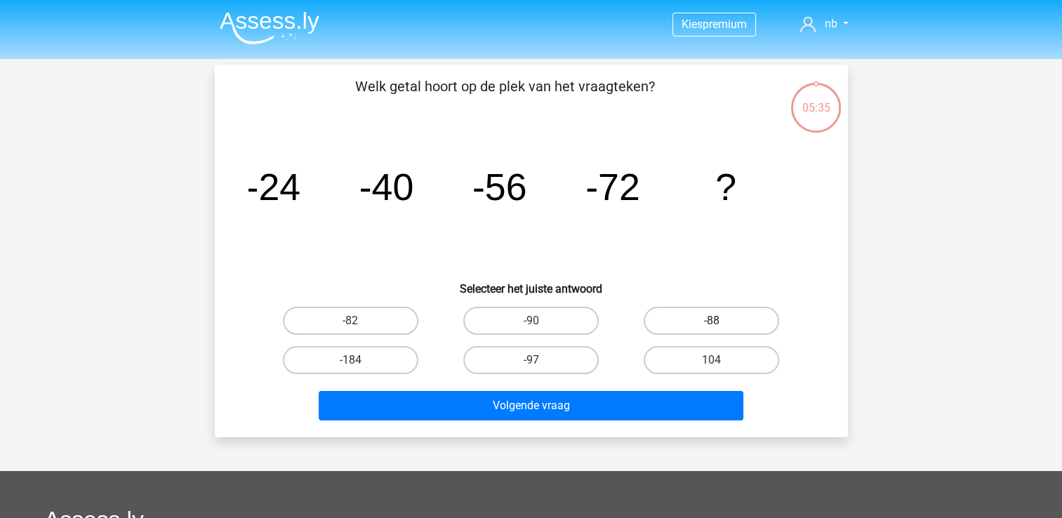
click at [734, 322] on label "-88" at bounding box center [711, 321] width 135 height 28
click at [721, 322] on input "-88" at bounding box center [716, 325] width 9 height 9
radio input "true"
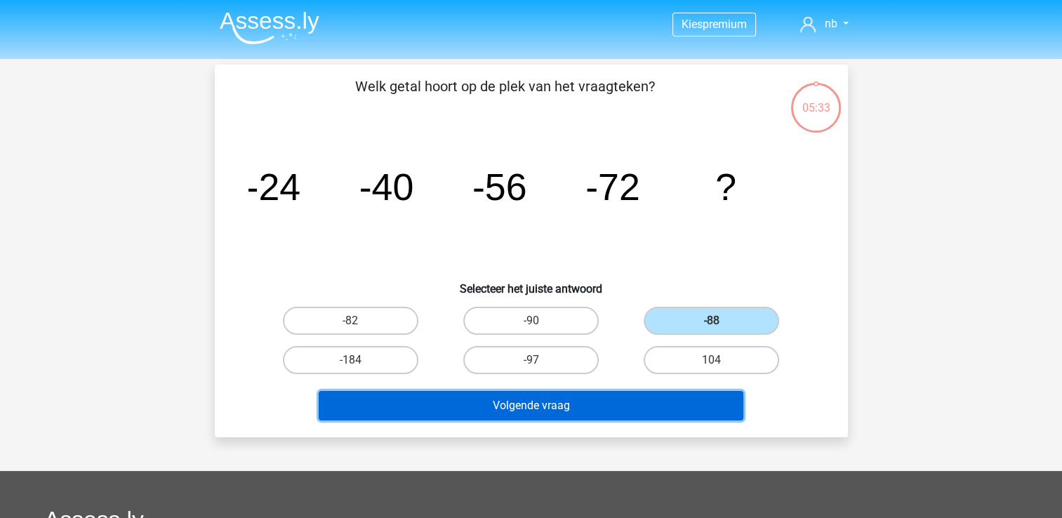
click at [557, 406] on button "Volgende vraag" at bounding box center [531, 405] width 425 height 29
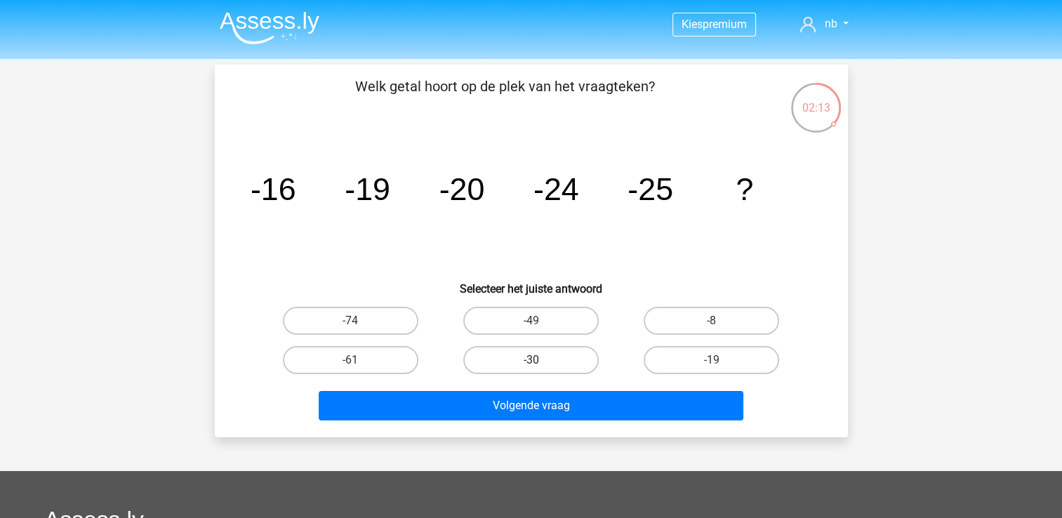
click at [578, 358] on label "-30" at bounding box center [530, 360] width 135 height 28
click at [540, 360] on input "-30" at bounding box center [535, 364] width 9 height 9
radio input "true"
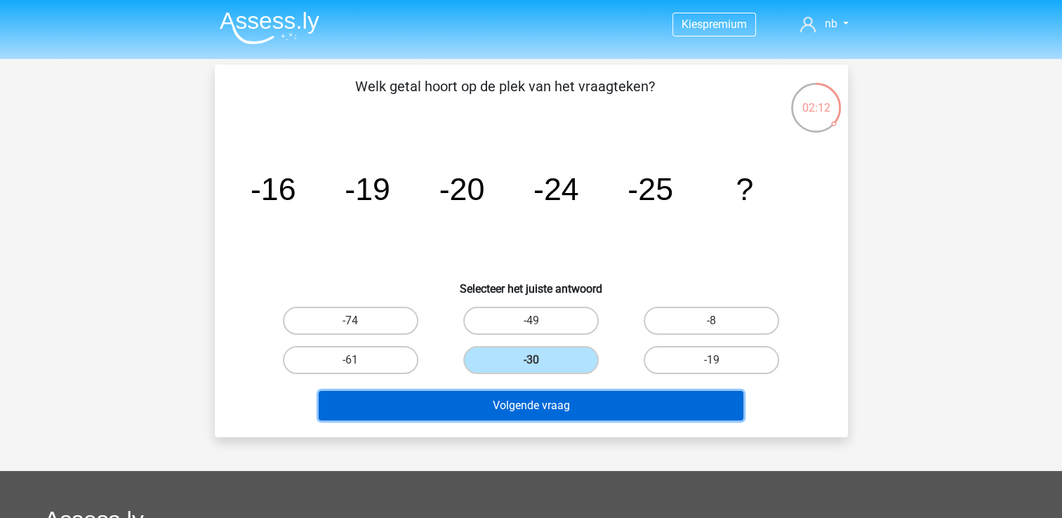
click at [562, 416] on button "Volgende vraag" at bounding box center [531, 405] width 425 height 29
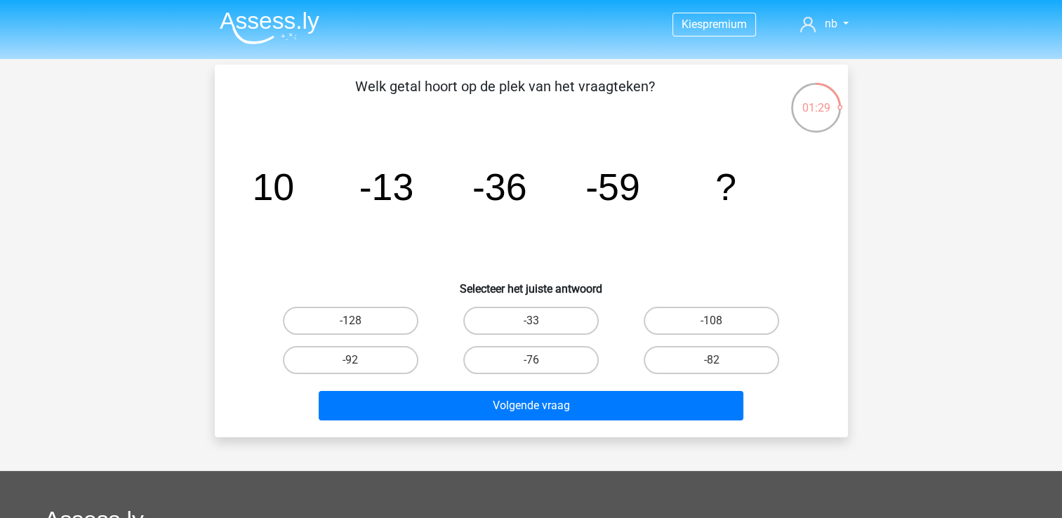
drag, startPoint x: 379, startPoint y: 319, endPoint x: 441, endPoint y: 356, distance: 72.1
click at [378, 319] on label "-128" at bounding box center [350, 321] width 135 height 28
click at [359, 321] on input "-128" at bounding box center [354, 325] width 9 height 9
radio input "true"
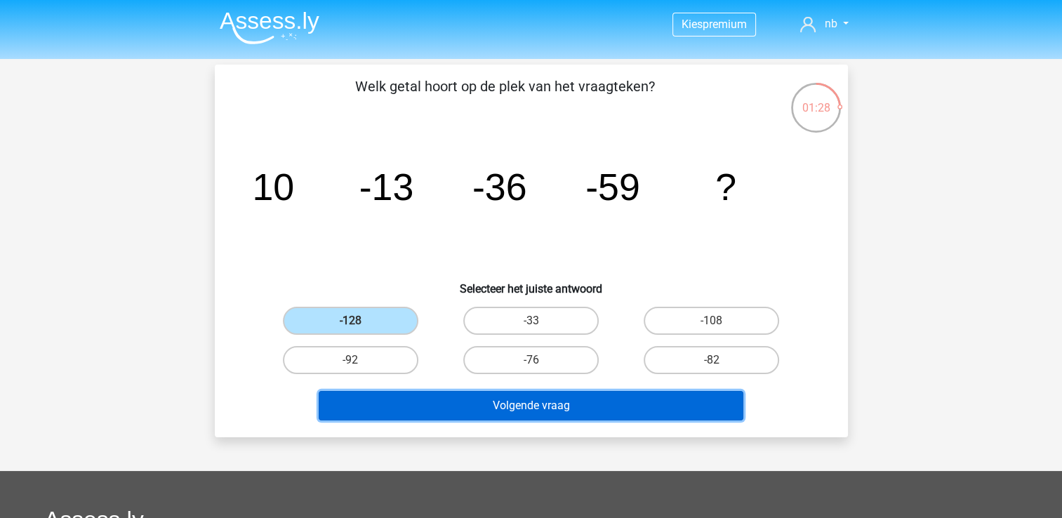
click at [502, 392] on button "Volgende vraag" at bounding box center [531, 405] width 425 height 29
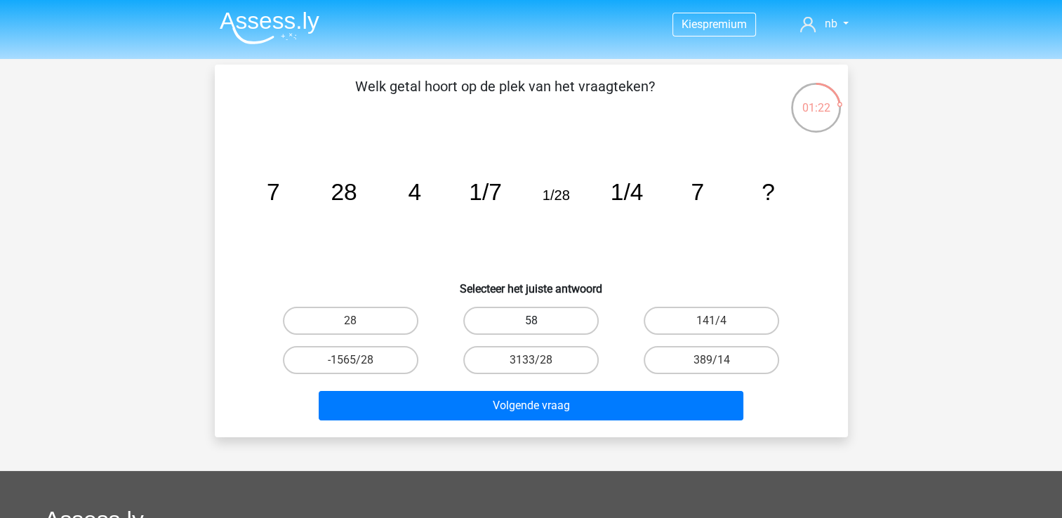
click at [560, 324] on label "58" at bounding box center [530, 321] width 135 height 28
click at [540, 324] on input "58" at bounding box center [535, 325] width 9 height 9
radio input "true"
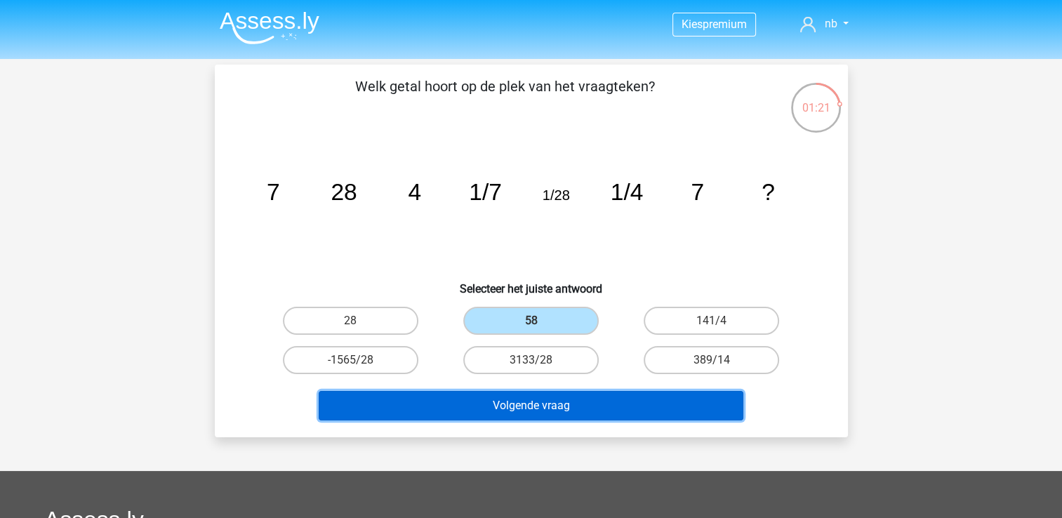
click at [550, 417] on button "Volgende vraag" at bounding box center [531, 405] width 425 height 29
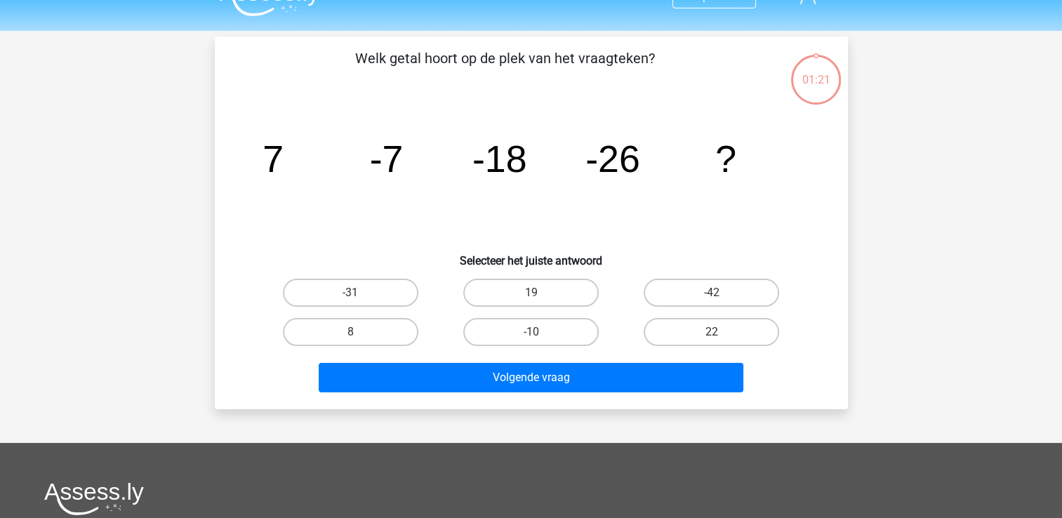
scroll to position [65, 0]
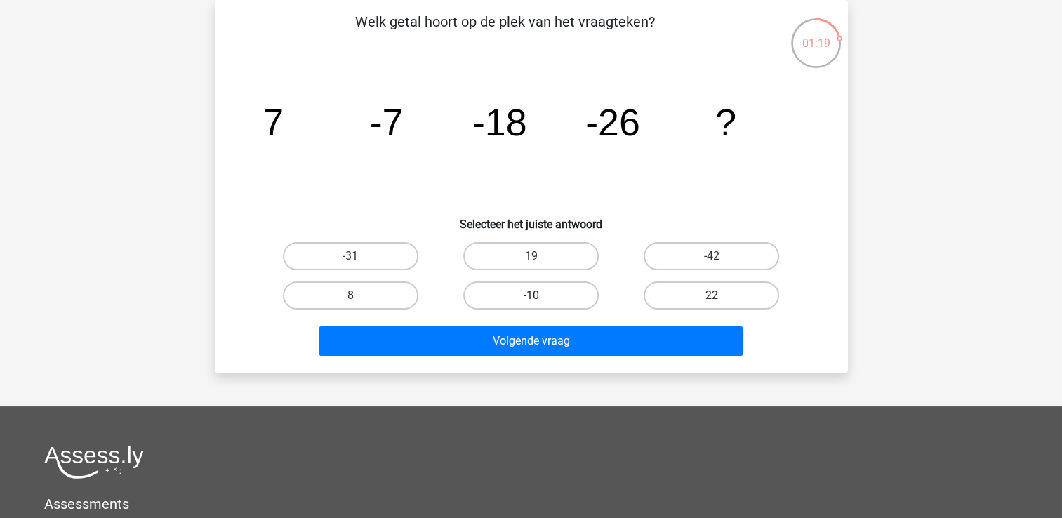
drag, startPoint x: 559, startPoint y: 253, endPoint x: 548, endPoint y: 284, distance: 32.0
click at [559, 253] on label "19" at bounding box center [530, 256] width 135 height 28
click at [540, 256] on input "19" at bounding box center [535, 260] width 9 height 9
radio input "true"
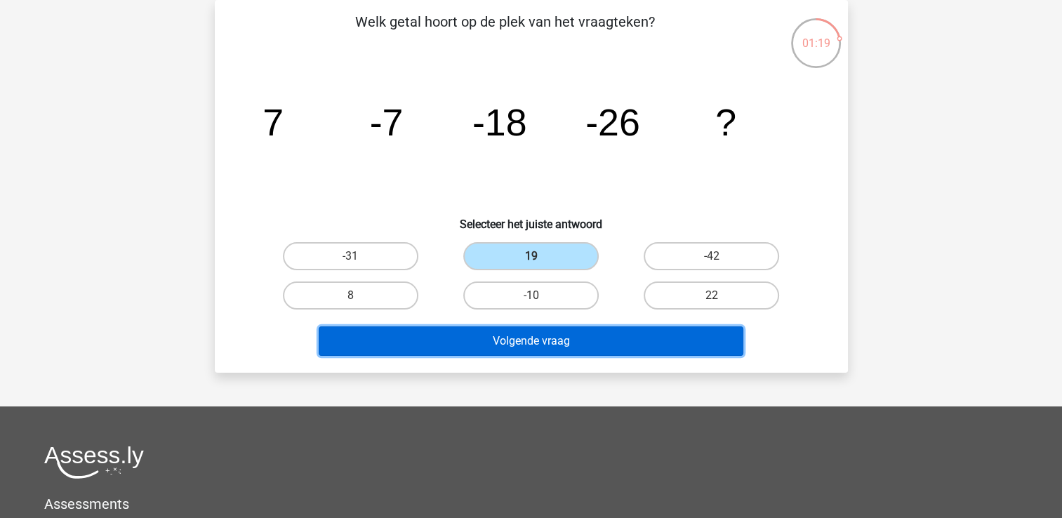
click at [548, 344] on button "Volgende vraag" at bounding box center [531, 340] width 425 height 29
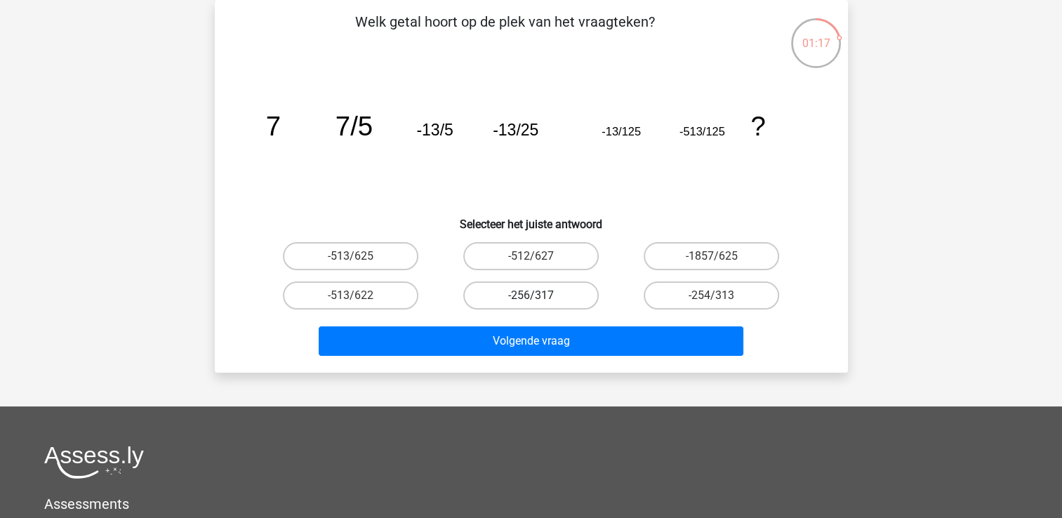
click at [572, 303] on label "-256/317" at bounding box center [530, 296] width 135 height 28
click at [540, 303] on input "-256/317" at bounding box center [535, 300] width 9 height 9
radio input "true"
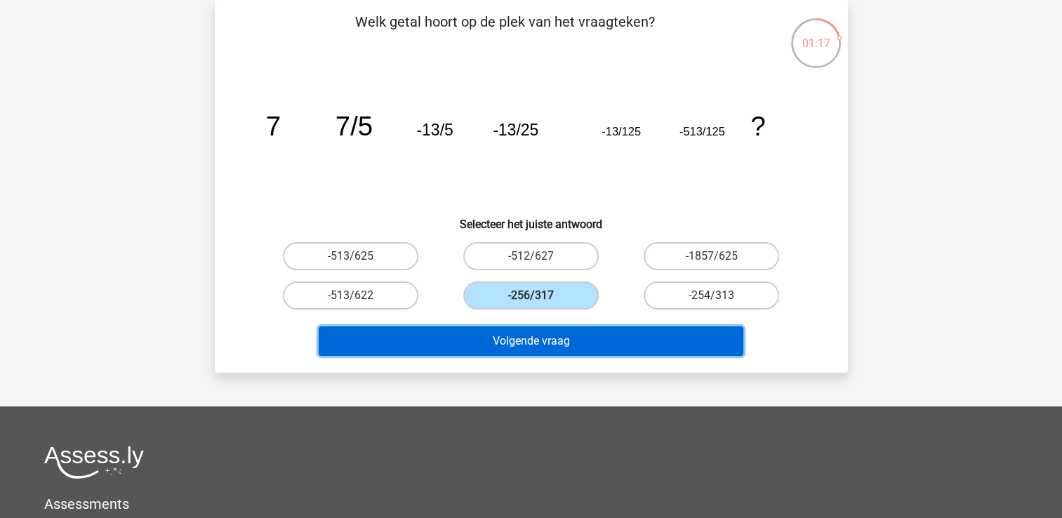
click at [569, 347] on button "Volgende vraag" at bounding box center [531, 340] width 425 height 29
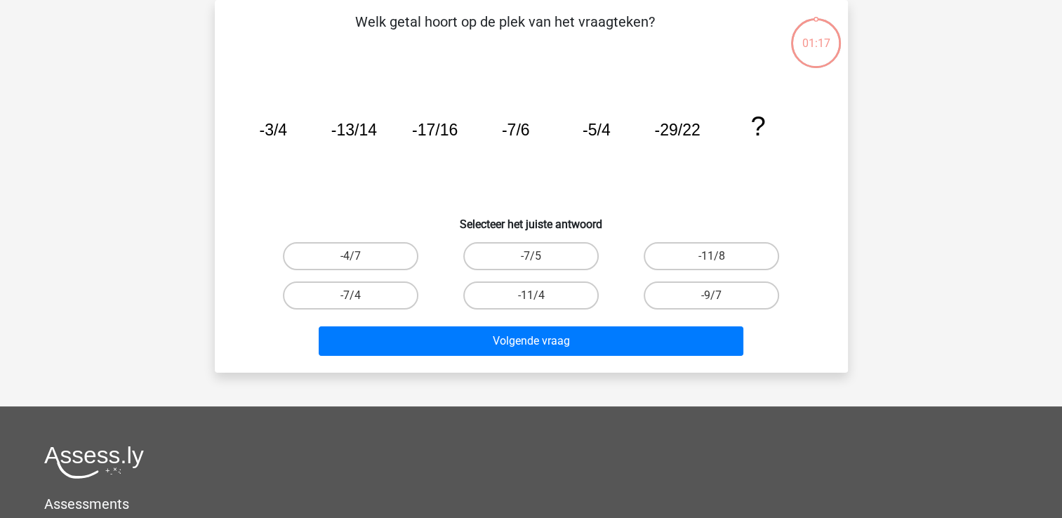
click at [552, 276] on div "-11/4" at bounding box center [531, 295] width 180 height 39
click at [548, 289] on label "-11/4" at bounding box center [530, 296] width 135 height 28
click at [540, 296] on input "-11/4" at bounding box center [535, 300] width 9 height 9
radio input "true"
click at [548, 312] on div "-11/4" at bounding box center [531, 295] width 180 height 39
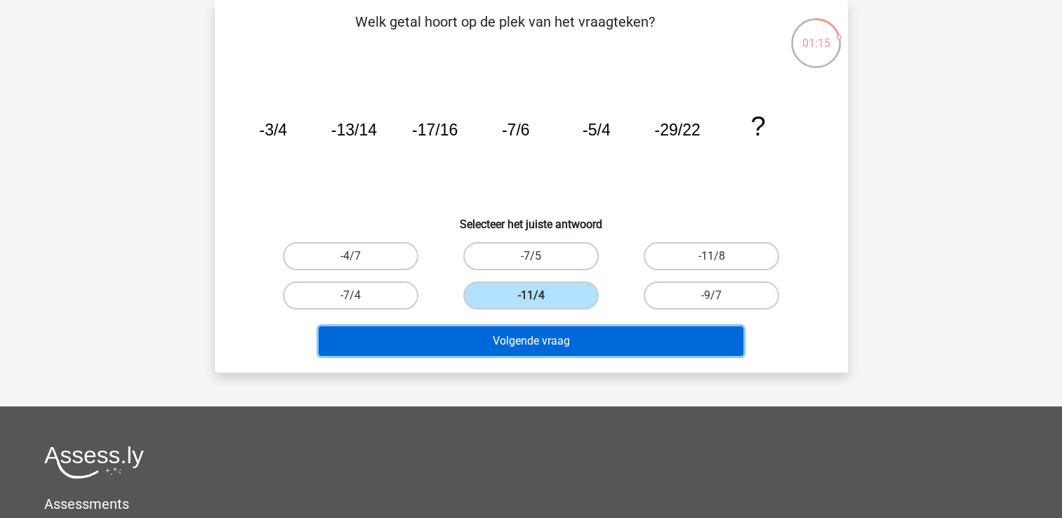
click at [549, 334] on button "Volgende vraag" at bounding box center [531, 340] width 425 height 29
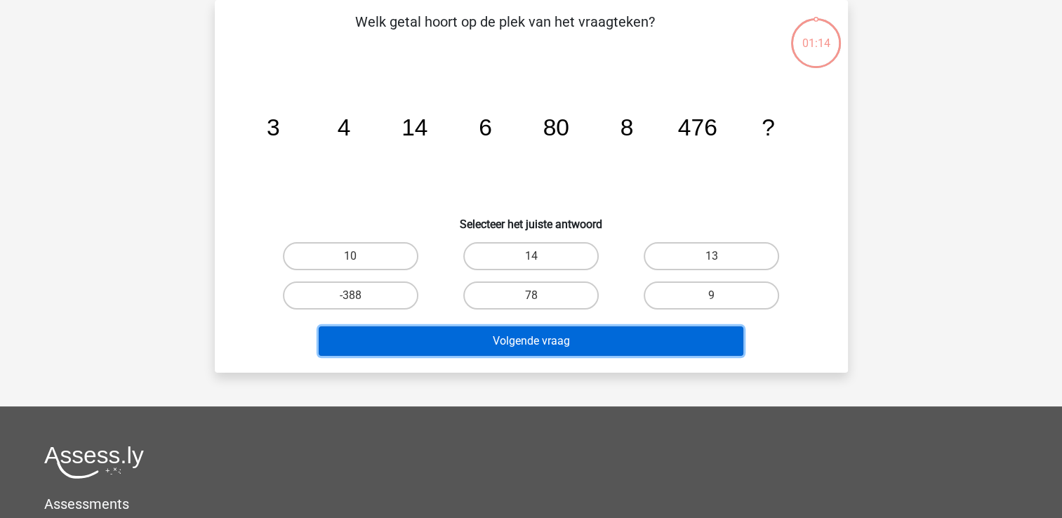
click at [550, 335] on button "Volgende vraag" at bounding box center [531, 340] width 425 height 29
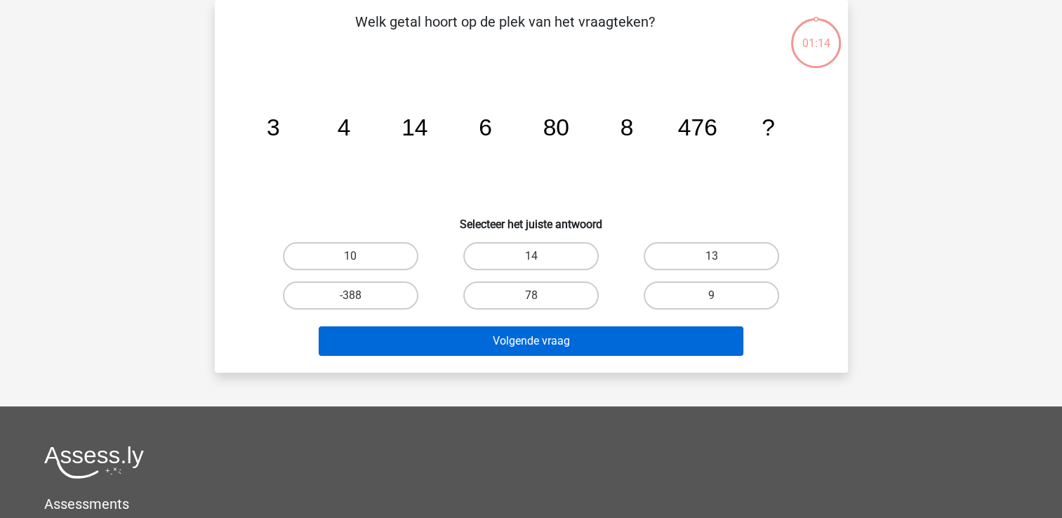
click at [552, 324] on div "Volgende vraag" at bounding box center [531, 338] width 588 height 46
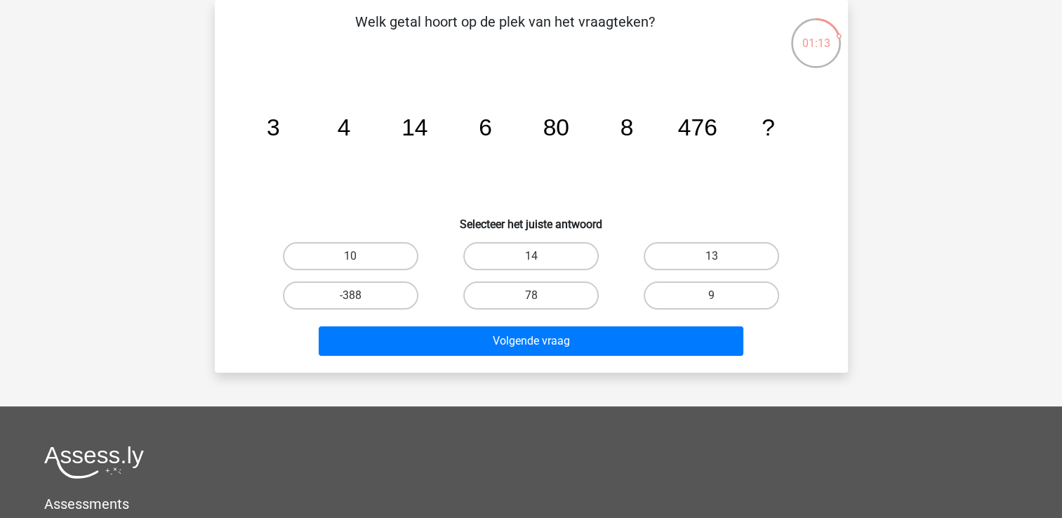
click at [550, 371] on div "Welk getal hoort op de plek van het vraagteken? image/svg+xml 3 4 14 6 80 8 476…" at bounding box center [531, 186] width 633 height 373
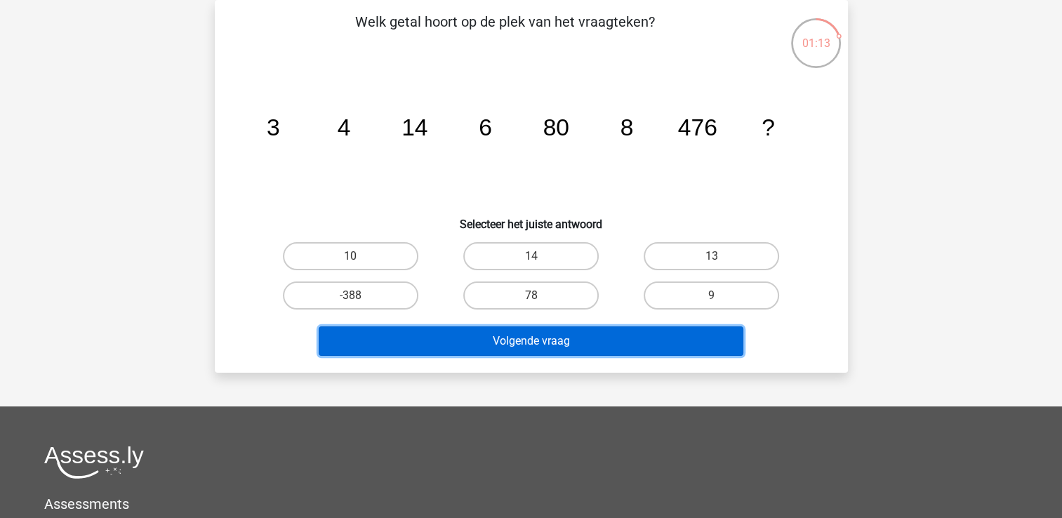
click at [557, 349] on button "Volgende vraag" at bounding box center [531, 340] width 425 height 29
drag, startPoint x: 557, startPoint y: 345, endPoint x: 557, endPoint y: 331, distance: 14.0
click at [557, 340] on button "Volgende vraag" at bounding box center [531, 340] width 425 height 29
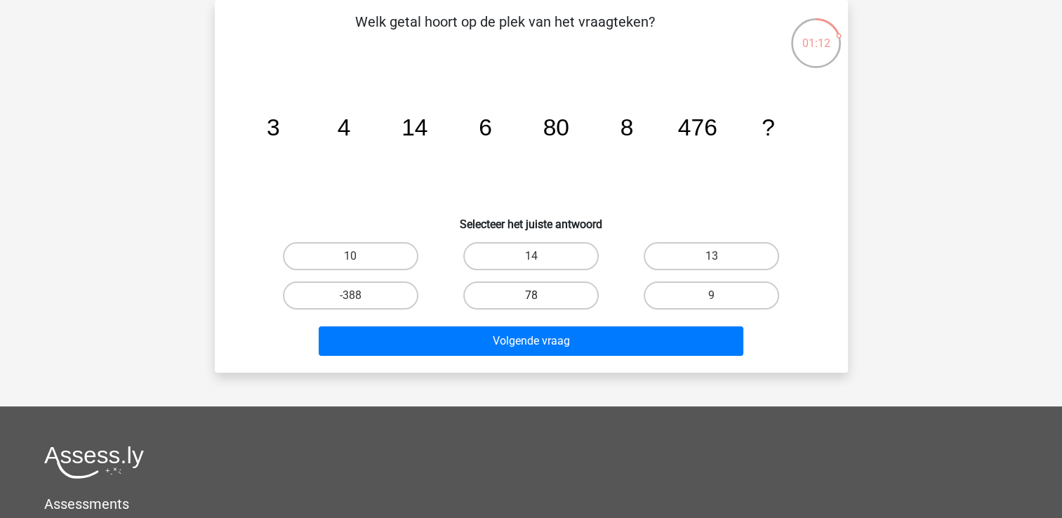
click at [554, 290] on label "78" at bounding box center [530, 296] width 135 height 28
click at [540, 296] on input "78" at bounding box center [535, 300] width 9 height 9
radio input "true"
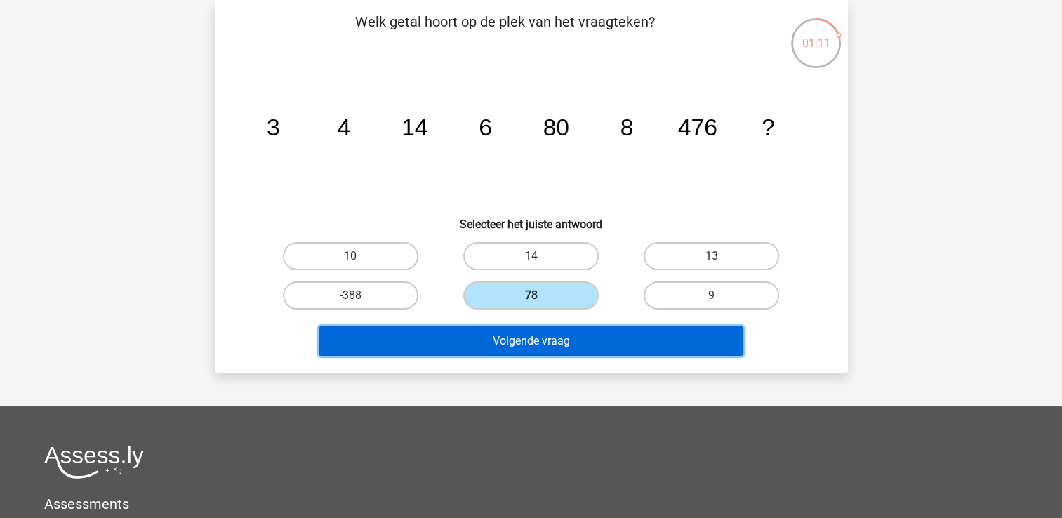
click at [552, 326] on button "Volgende vraag" at bounding box center [531, 340] width 425 height 29
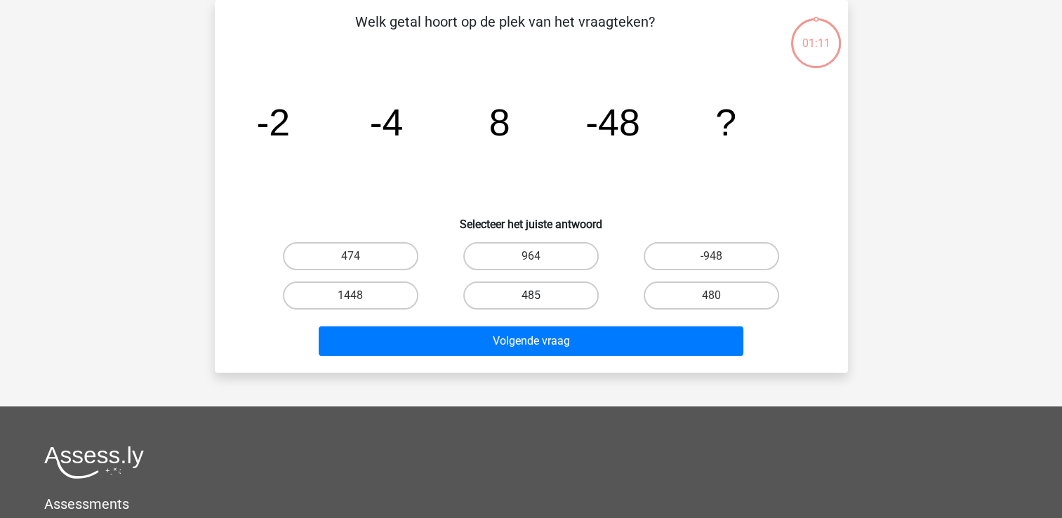
click at [552, 289] on label "485" at bounding box center [530, 296] width 135 height 28
click at [540, 296] on input "485" at bounding box center [535, 300] width 9 height 9
radio input "true"
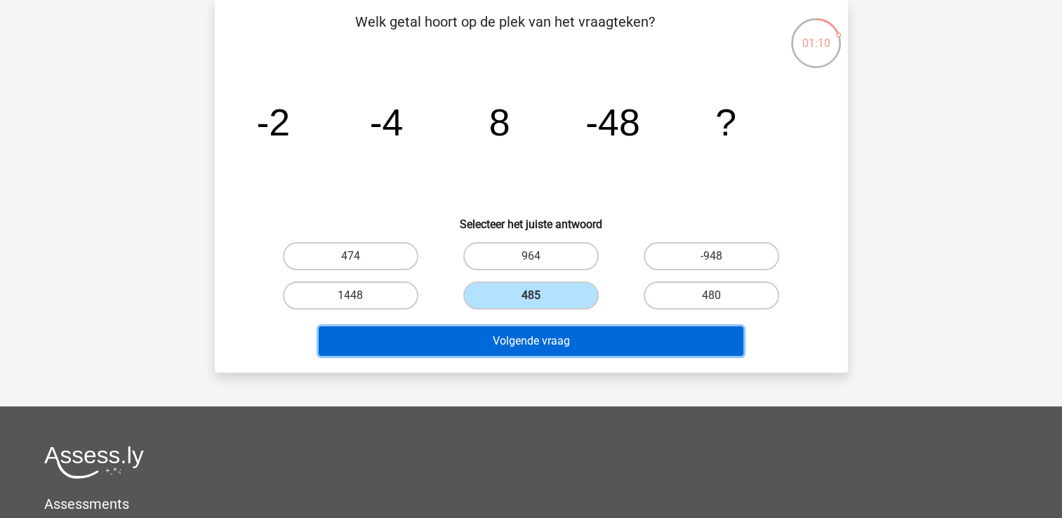
click at [550, 327] on button "Volgende vraag" at bounding box center [531, 340] width 425 height 29
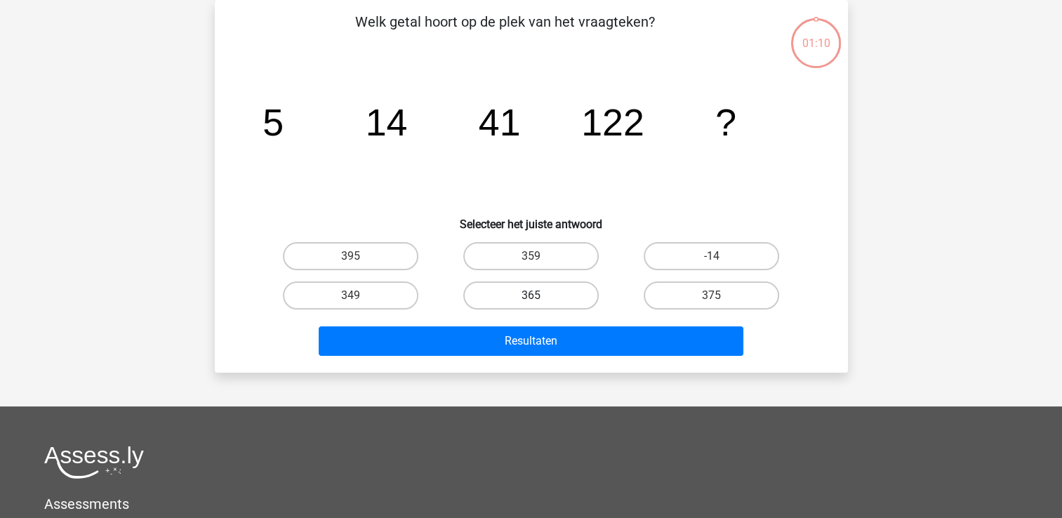
click at [552, 300] on label "365" at bounding box center [530, 296] width 135 height 28
click at [540, 300] on input "365" at bounding box center [535, 300] width 9 height 9
radio input "true"
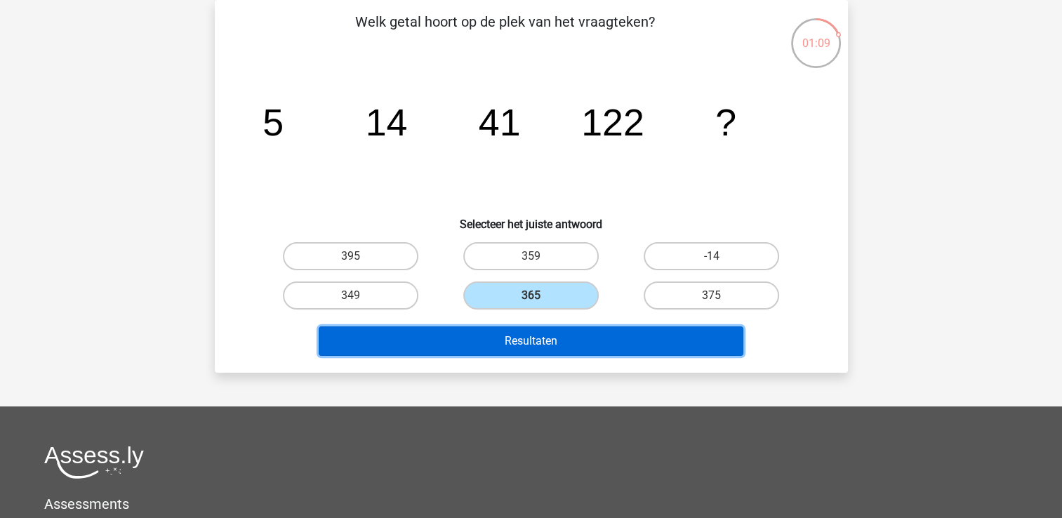
click at [548, 331] on button "Resultaten" at bounding box center [531, 340] width 425 height 29
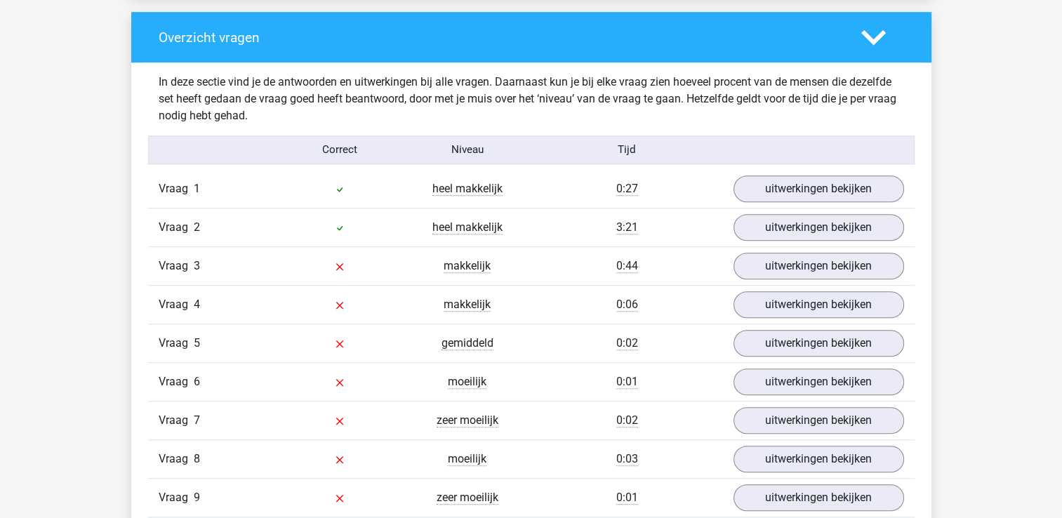
scroll to position [1053, 0]
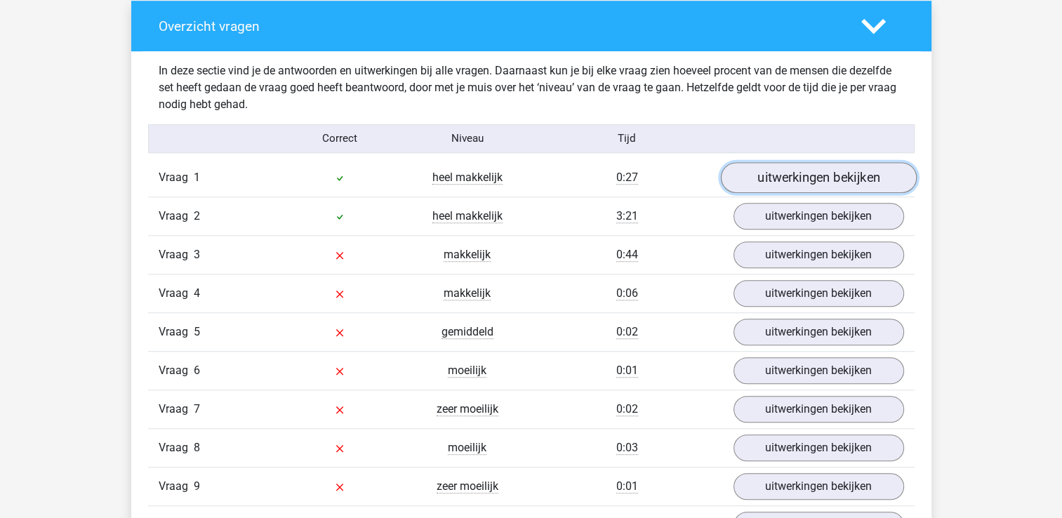
click at [779, 185] on link "uitwerkingen bekijken" at bounding box center [818, 177] width 196 height 31
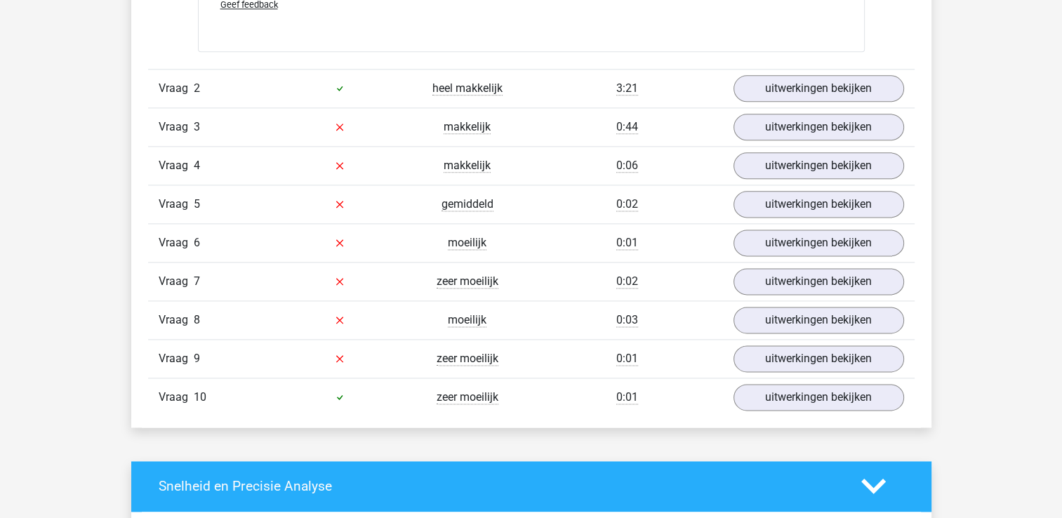
scroll to position [1825, 0]
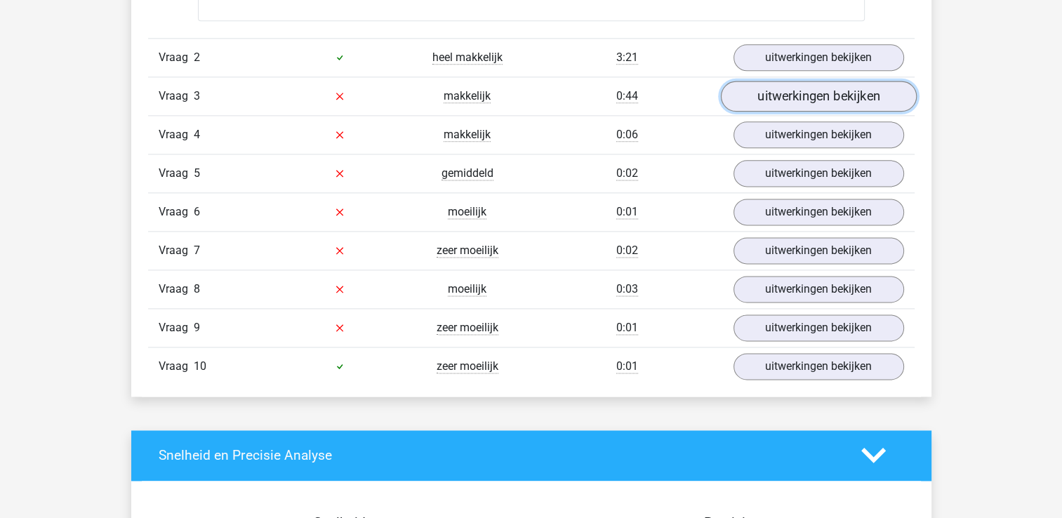
click at [824, 86] on link "uitwerkingen bekijken" at bounding box center [818, 96] width 196 height 31
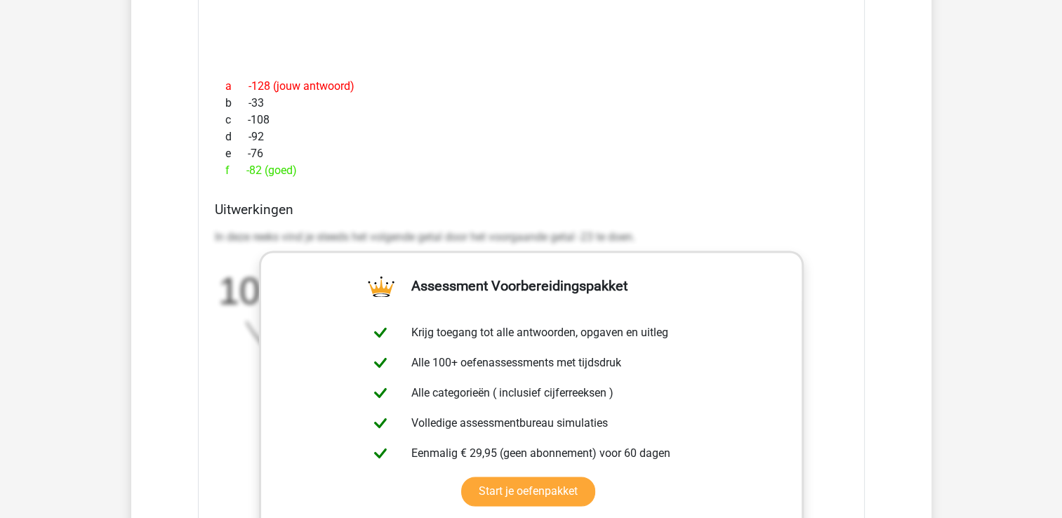
scroll to position [1966, 0]
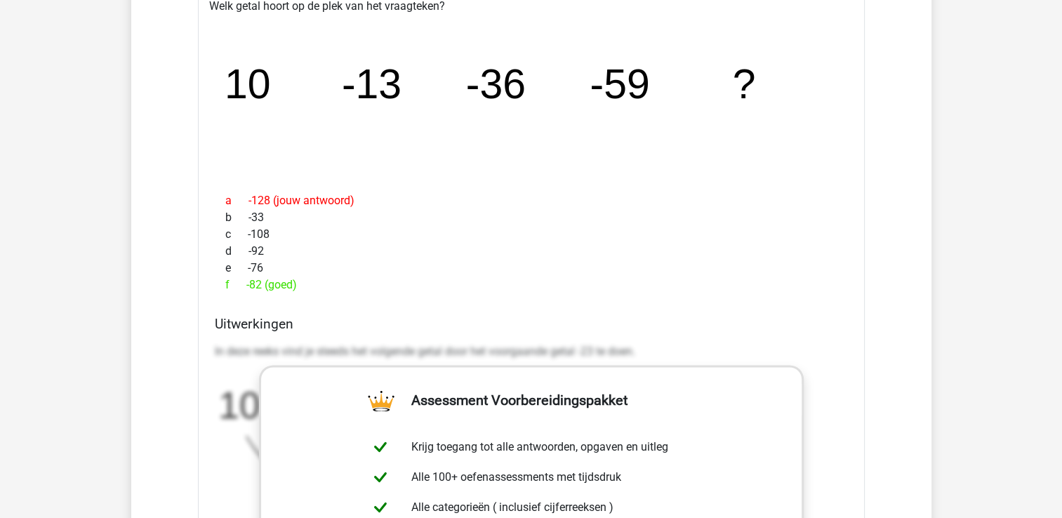
click at [710, 203] on div "a -128 (jouw antwoord)" at bounding box center [531, 200] width 633 height 17
click at [362, 329] on h4 "Uitwerkingen" at bounding box center [531, 324] width 633 height 16
click at [328, 338] on div "In deze reeks vind je steeds het volgende getal door het voorgaande getal -23 t…" at bounding box center [531, 428] width 633 height 180
drag, startPoint x: 328, startPoint y: 338, endPoint x: 497, endPoint y: 413, distance: 185.1
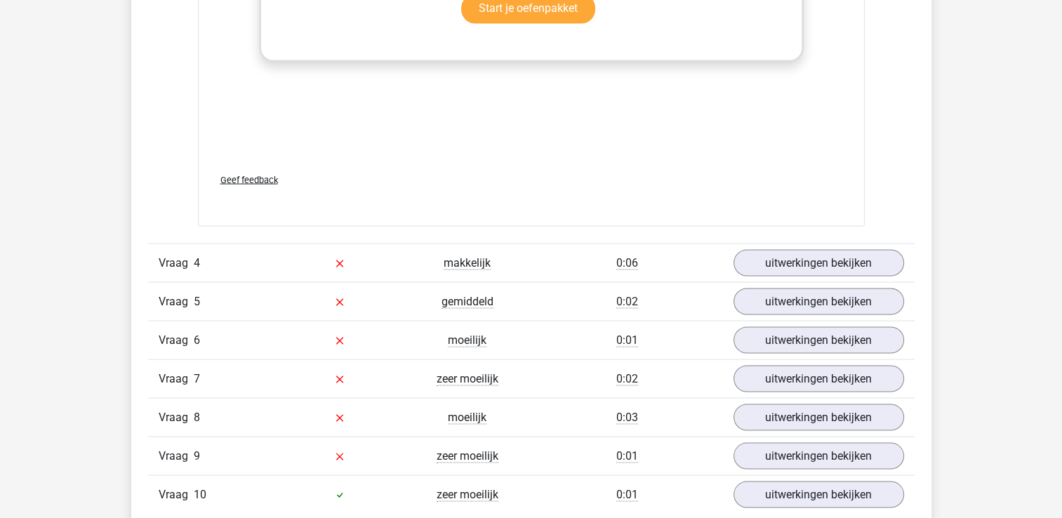
scroll to position [2597, 0]
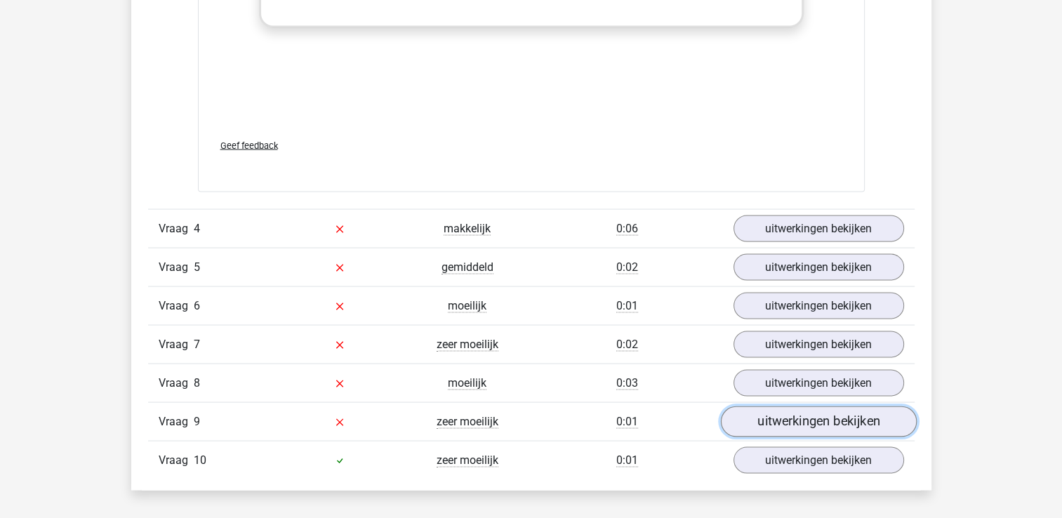
click at [838, 416] on link "uitwerkingen bekijken" at bounding box center [818, 421] width 196 height 31
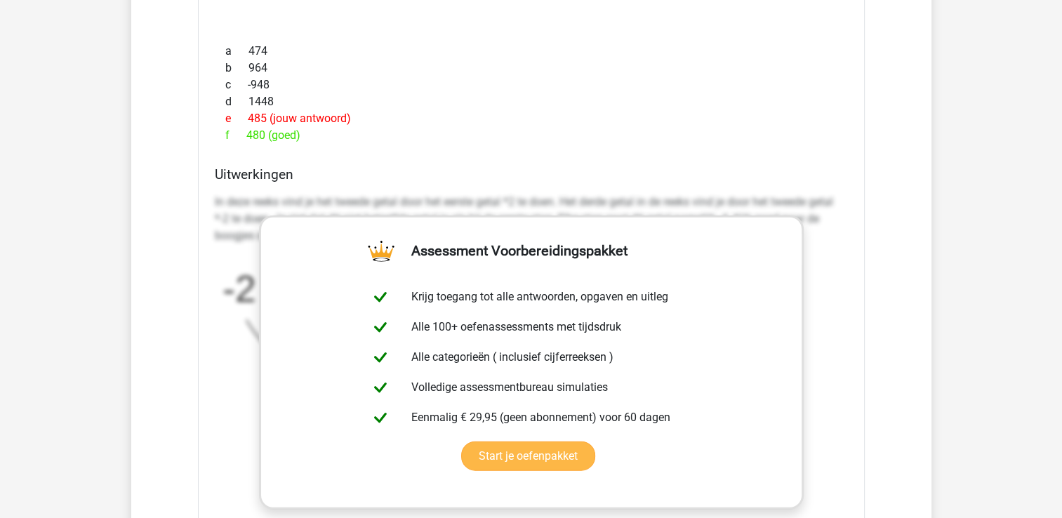
scroll to position [3229, 0]
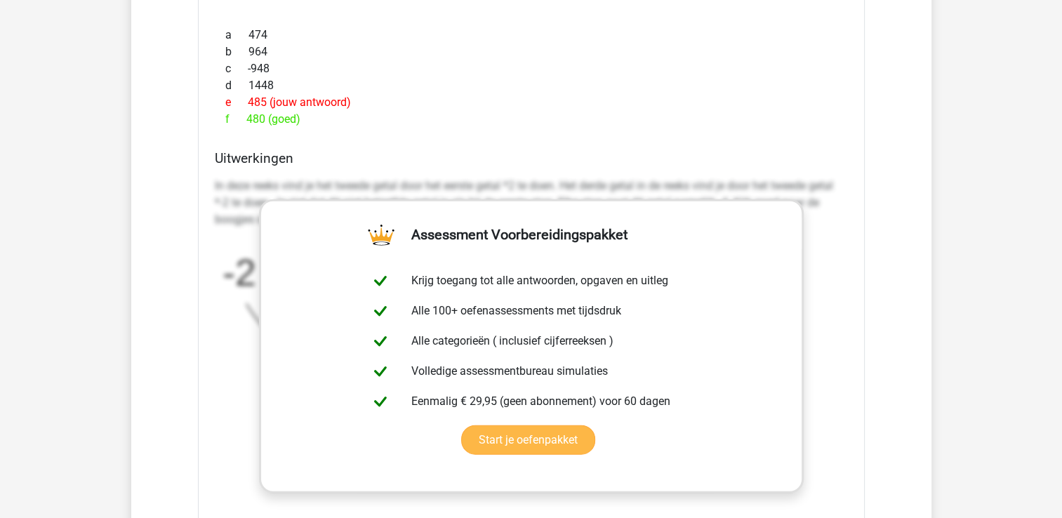
drag, startPoint x: 247, startPoint y: 275, endPoint x: 282, endPoint y: 289, distance: 36.9
click at [247, 278] on tspan "-2" at bounding box center [239, 273] width 33 height 41
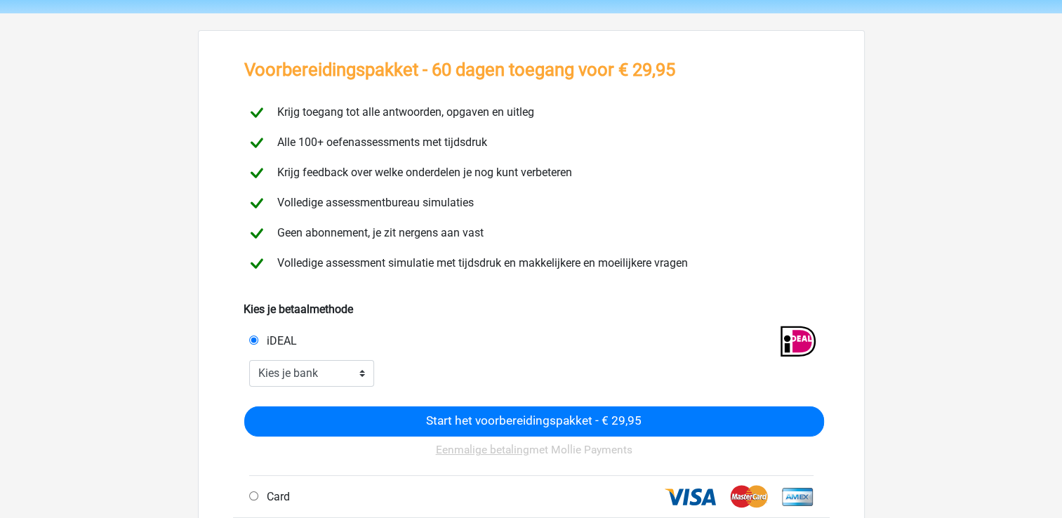
scroll to position [70, 0]
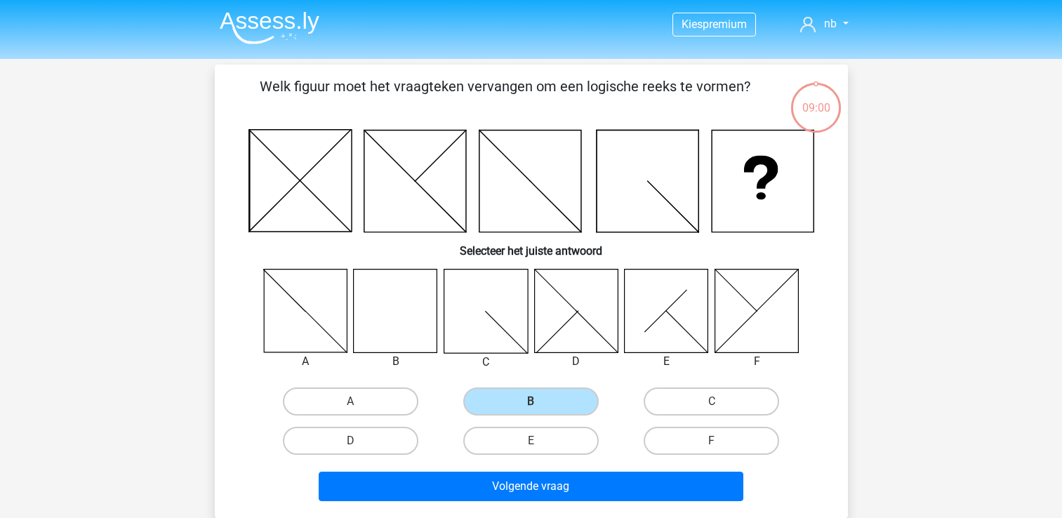
scroll to position [65, 0]
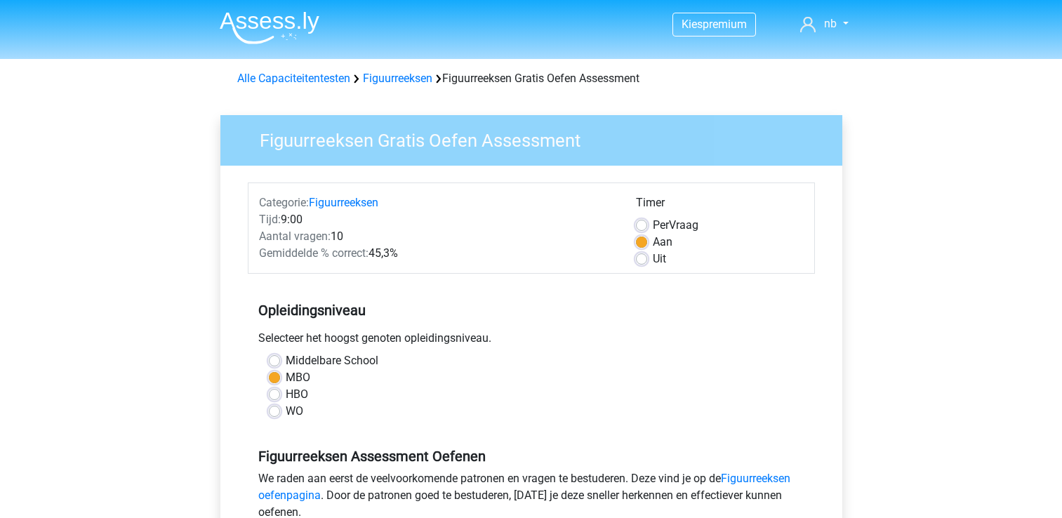
scroll to position [211, 0]
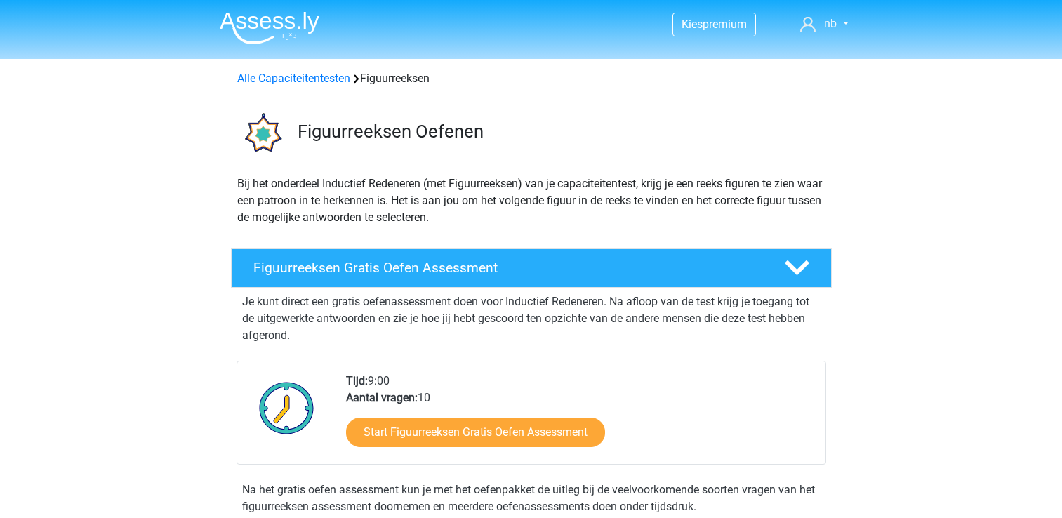
scroll to position [70, 0]
